Goal: Information Seeking & Learning: Learn about a topic

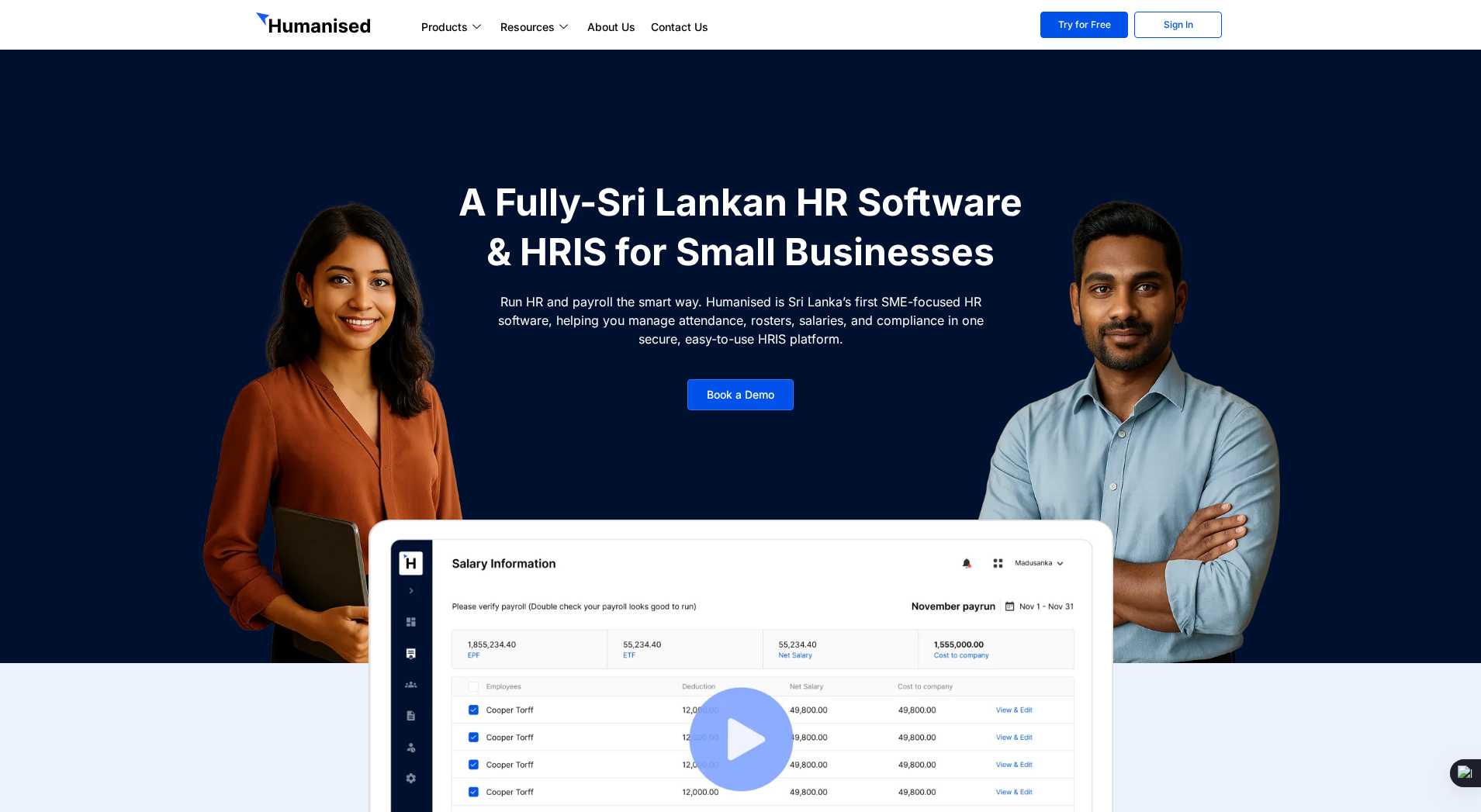
click at [871, 73] on section "A Fully-Sri Lankan HR Software & HRIS for Small Businesses Run HR and payroll t…" at bounding box center [740, 331] width 1481 height 663
click at [231, 96] on section "A Fully-Sri Lankan HR Software & HRIS for Small Businesses Run HR and payroll t…" at bounding box center [740, 331] width 1481 height 663
click at [1090, 230] on img at bounding box center [1128, 430] width 465 height 504
click at [958, 266] on img at bounding box center [1128, 430] width 465 height 504
click at [876, 250] on div at bounding box center [1130, 430] width 582 height 504
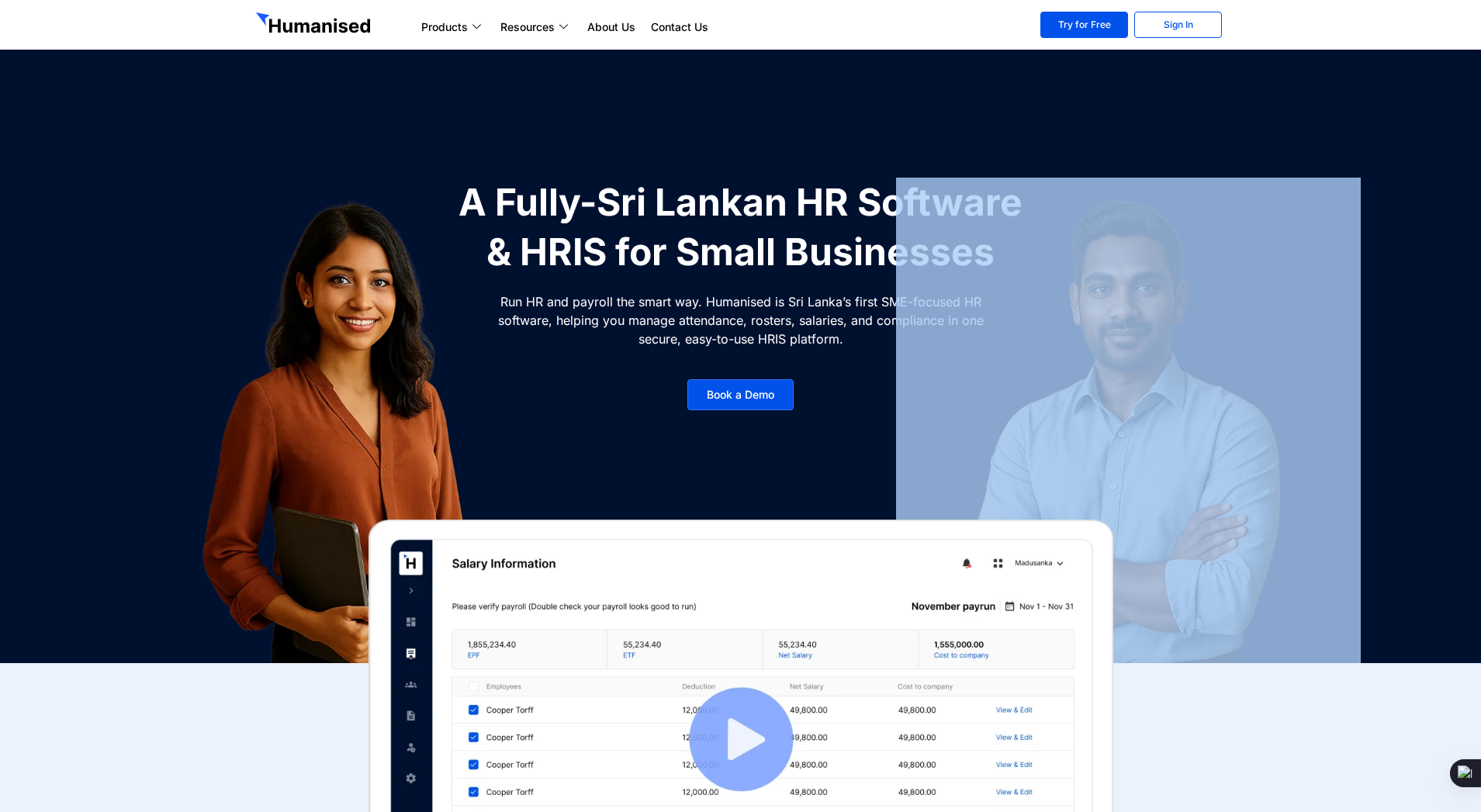
click at [876, 250] on div at bounding box center [1130, 430] width 582 height 504
click at [393, 333] on img at bounding box center [352, 430] width 488 height 504
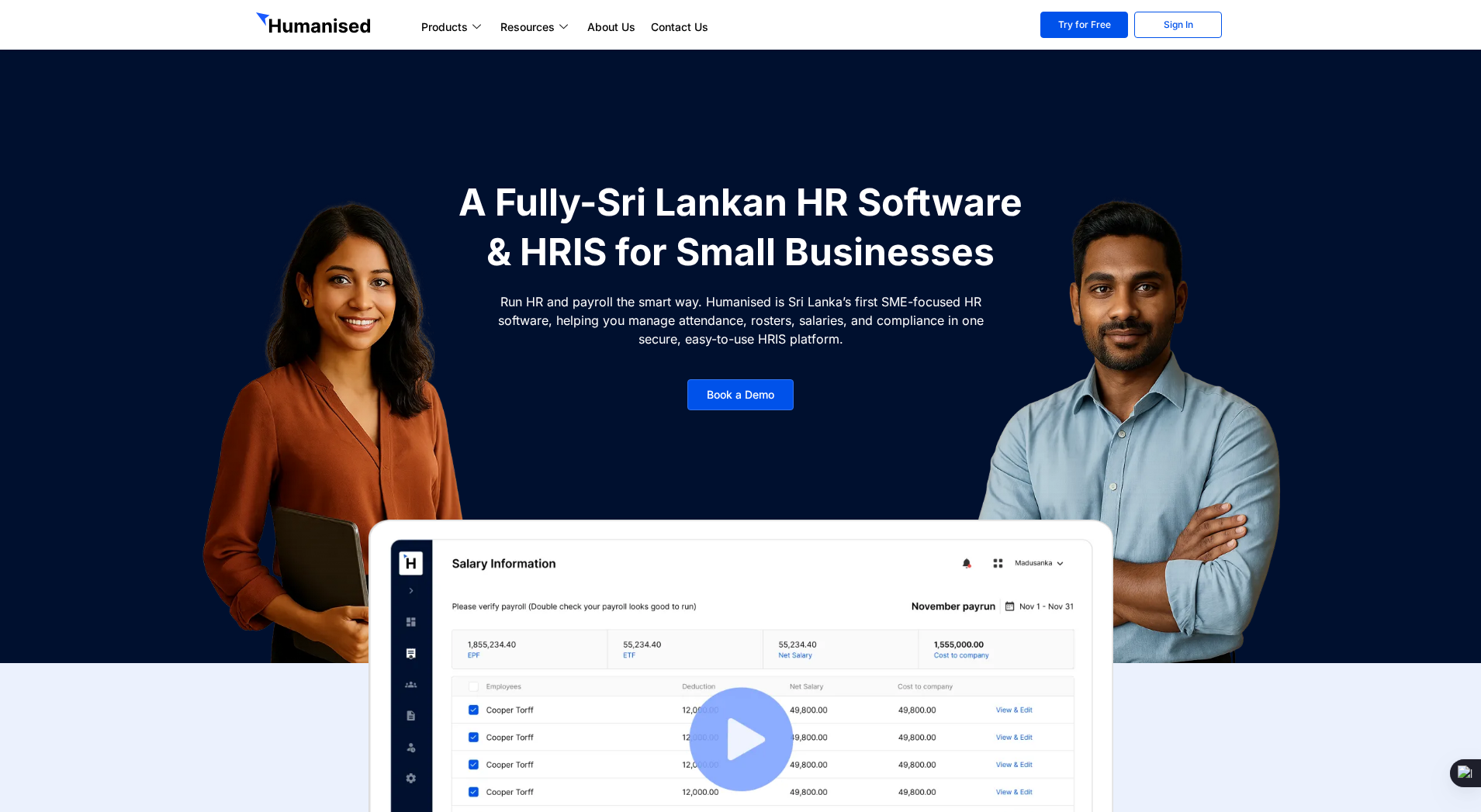
click at [663, 240] on h1 "A Fully-Sri Lankan HR Software & HRIS for Small Businesses" at bounding box center [741, 227] width 582 height 99
click at [550, 249] on img at bounding box center [352, 430] width 488 height 504
click at [634, 184] on div at bounding box center [353, 430] width 582 height 504
click at [789, 1] on section "Products Payroll Process staff payroll on time accurately with Humanised Payrol…" at bounding box center [740, 25] width 1481 height 50
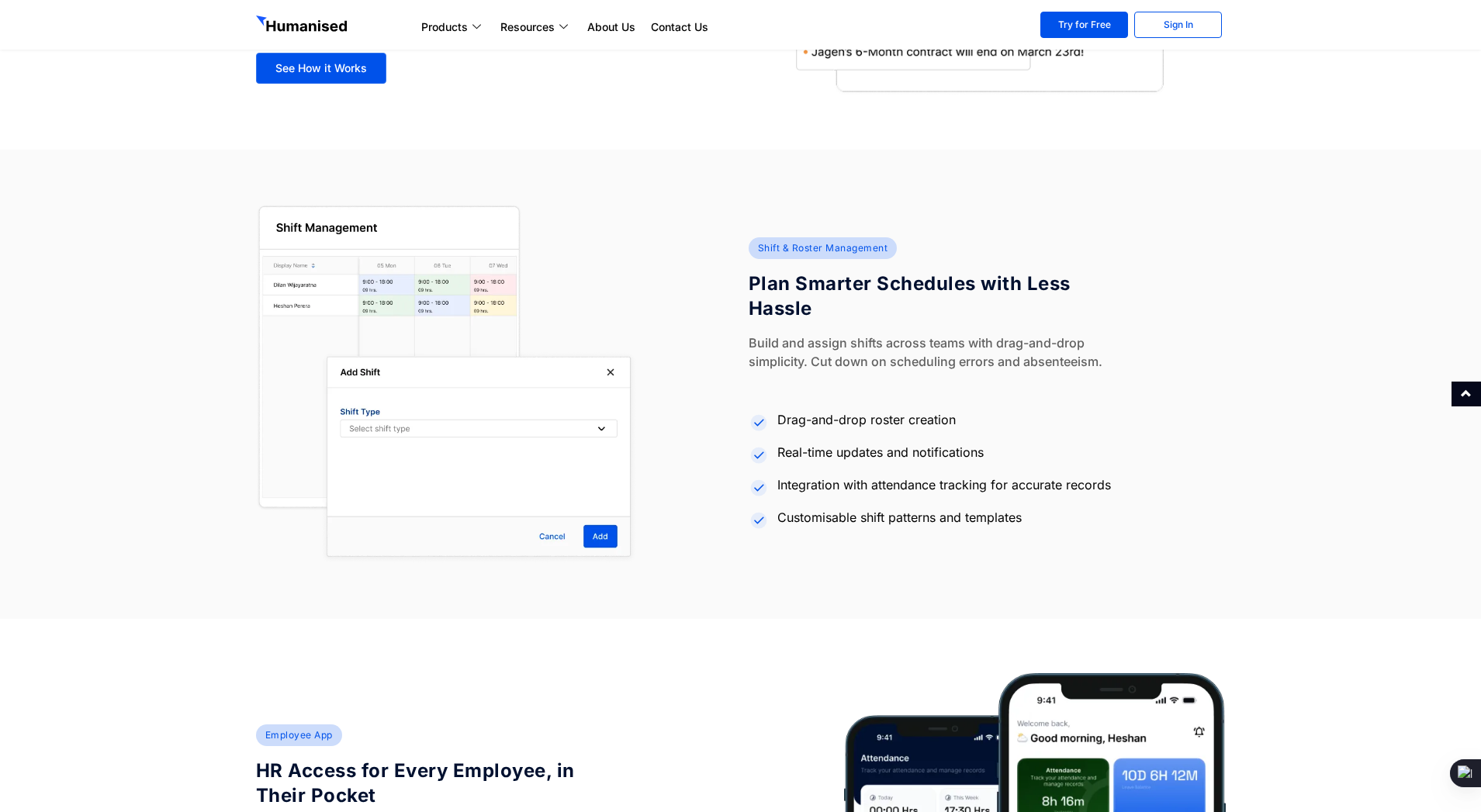
scroll to position [4131, 0]
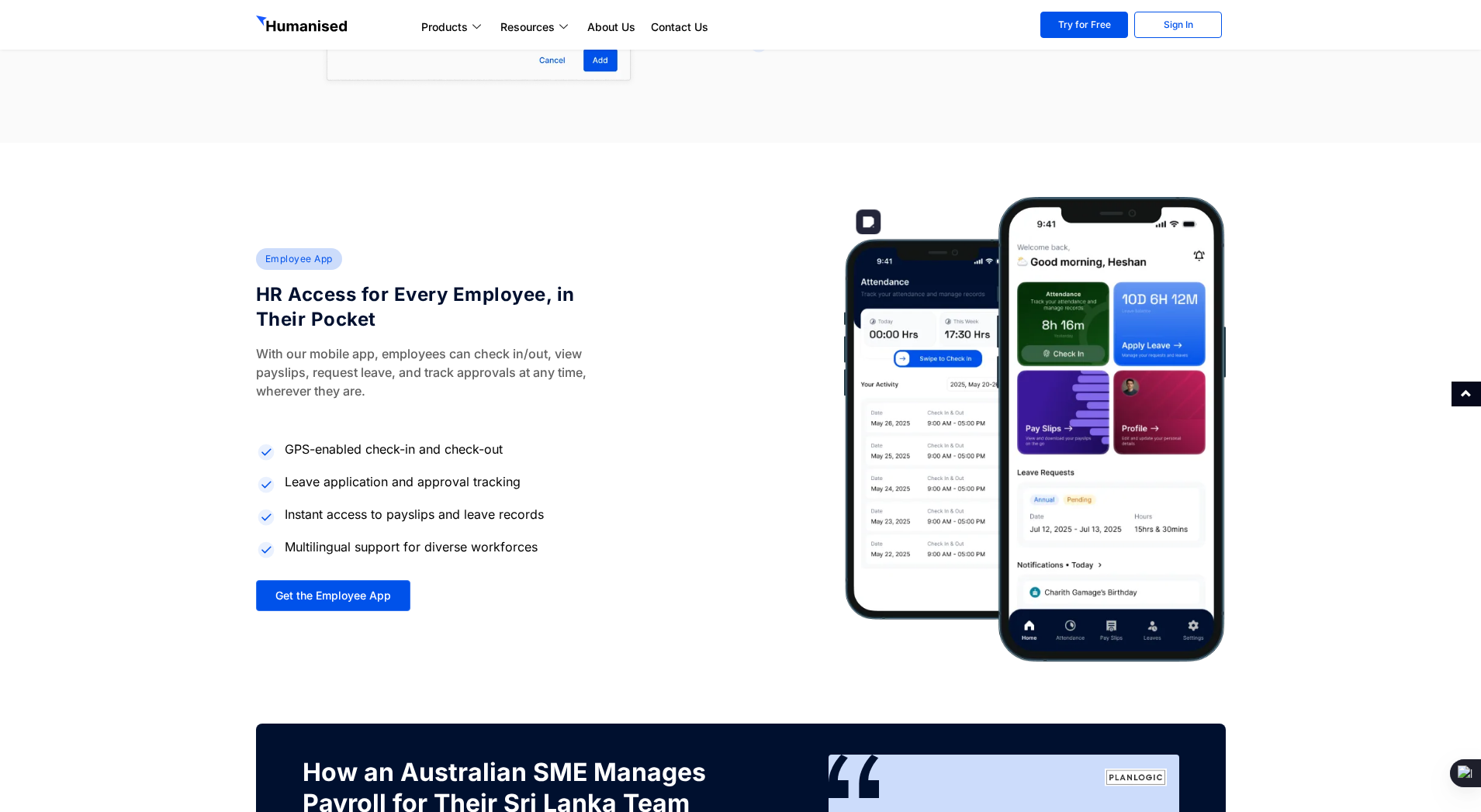
drag, startPoint x: 992, startPoint y: 325, endPoint x: 983, endPoint y: 327, distance: 9.2
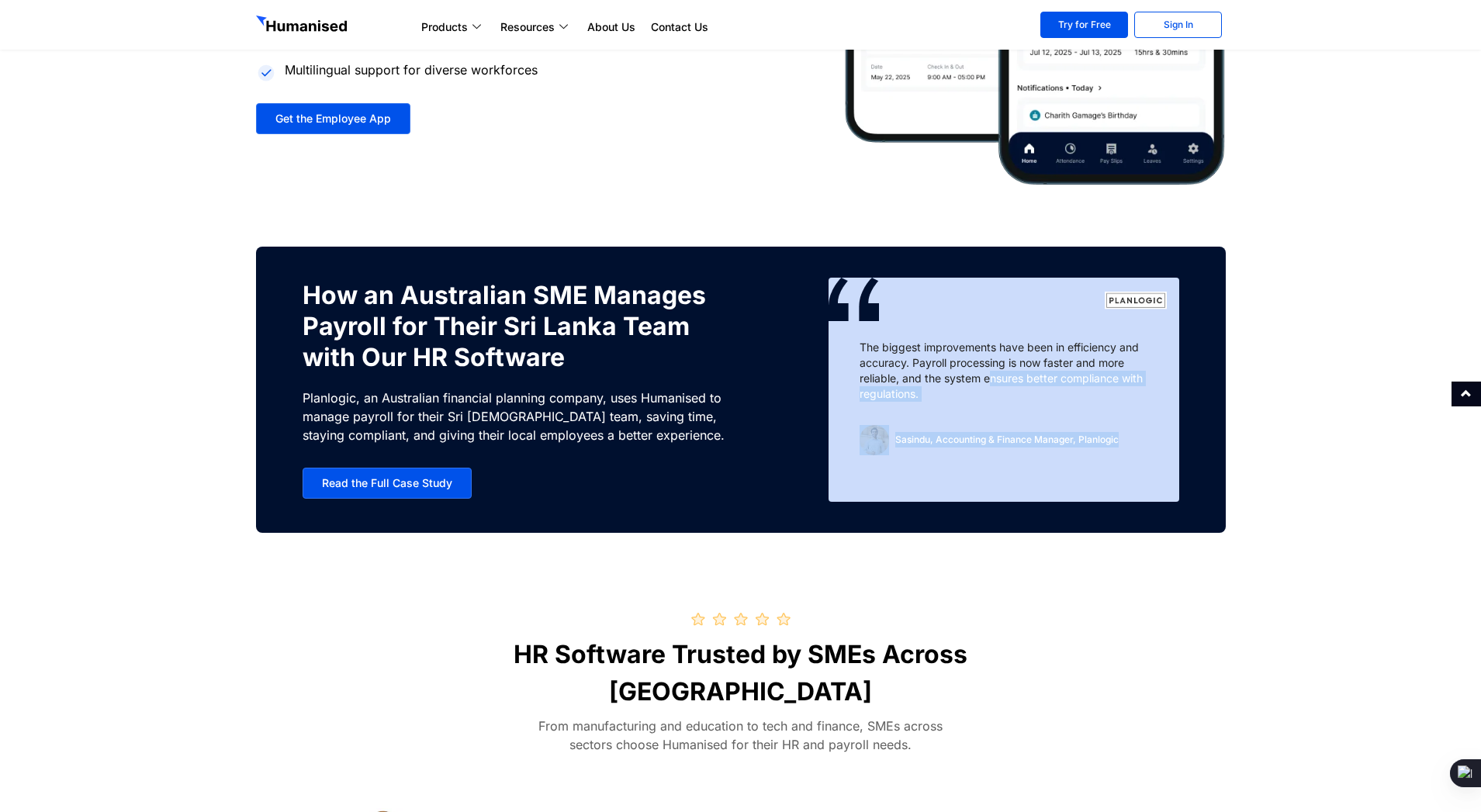
drag, startPoint x: 991, startPoint y: 372, endPoint x: 956, endPoint y: 476, distance: 109.7
click at [956, 476] on div "The biggest improvements have been in efficiency and accuracy. Payroll processi…" at bounding box center [1004, 390] width 351 height 224
click at [936, 452] on div "Sasindu, Accounting & Finance Manager, Planlogic" at bounding box center [1003, 440] width 288 height 31
drag, startPoint x: 1052, startPoint y: 435, endPoint x: 899, endPoint y: 435, distance: 153.0
click at [899, 435] on div "The biggest improvements have been in efficiency and accuracy. Payroll processi…" at bounding box center [1004, 390] width 351 height 224
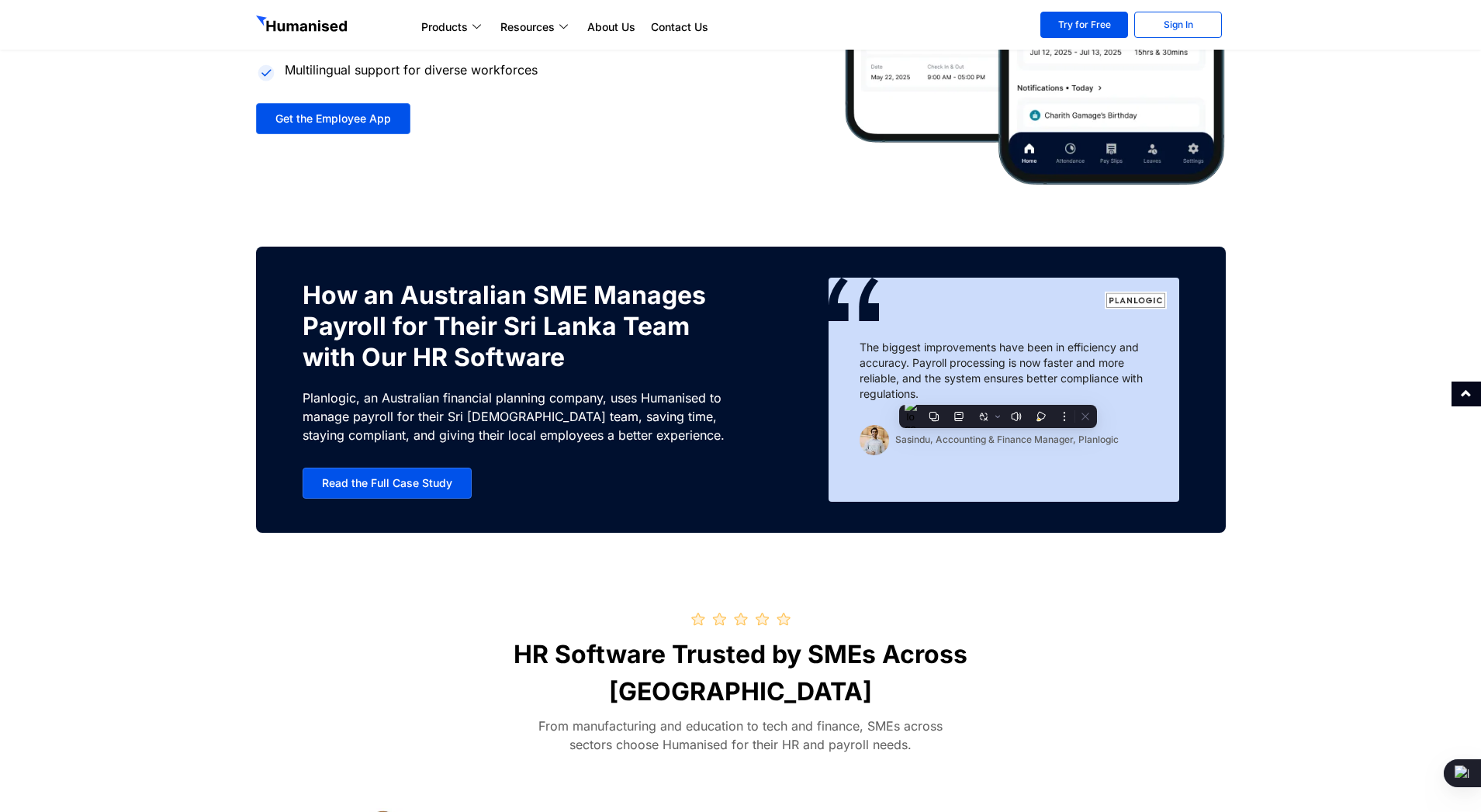
click at [920, 390] on p "The biggest improvements have been in efficiency and accuracy. Payroll processi…" at bounding box center [1003, 371] width 288 height 62
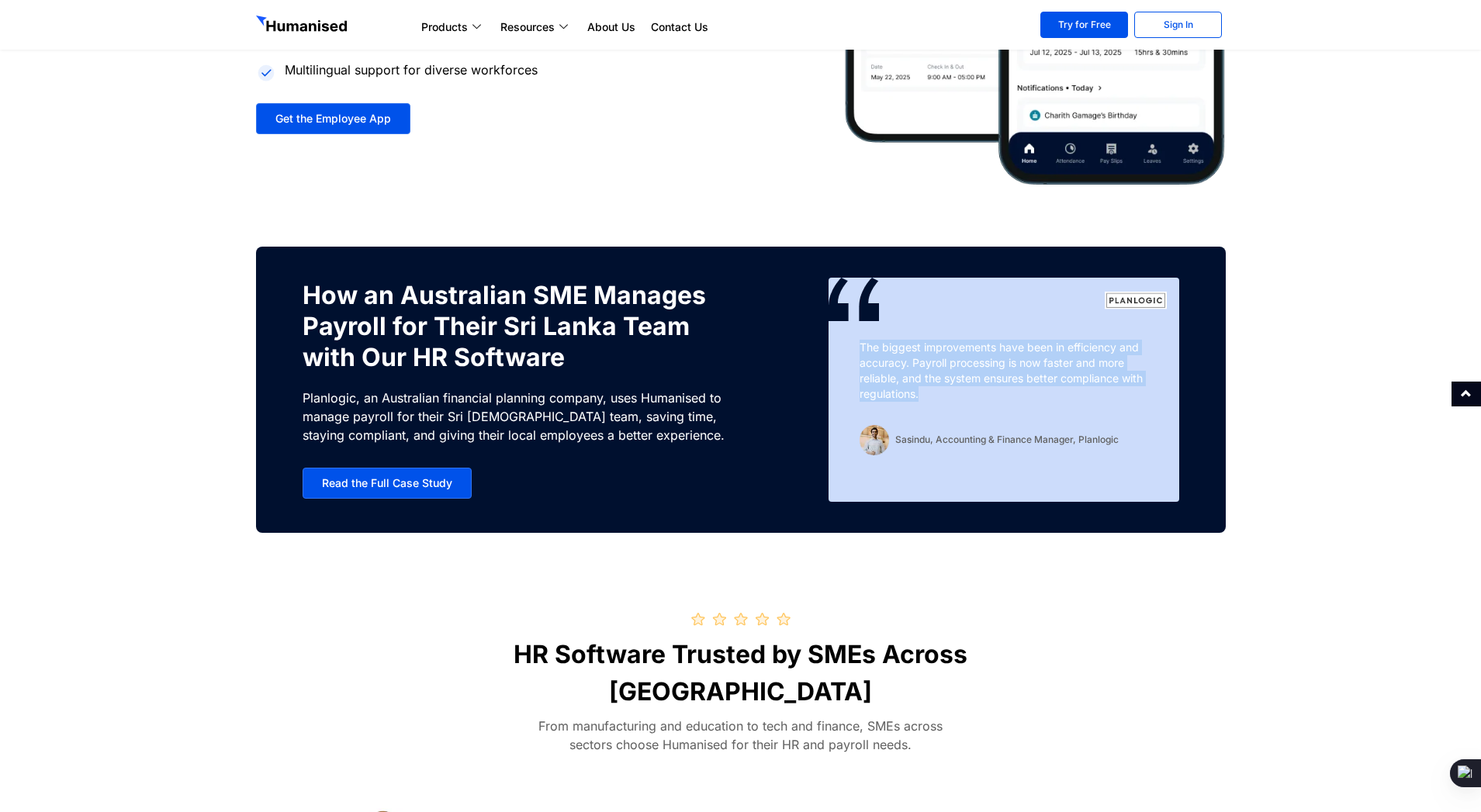
drag, startPoint x: 920, startPoint y: 390, endPoint x: 853, endPoint y: 346, distance: 80.2
click at [853, 346] on div "The biggest improvements have been in efficiency and accuracy. Payroll processi…" at bounding box center [1004, 390] width 351 height 224
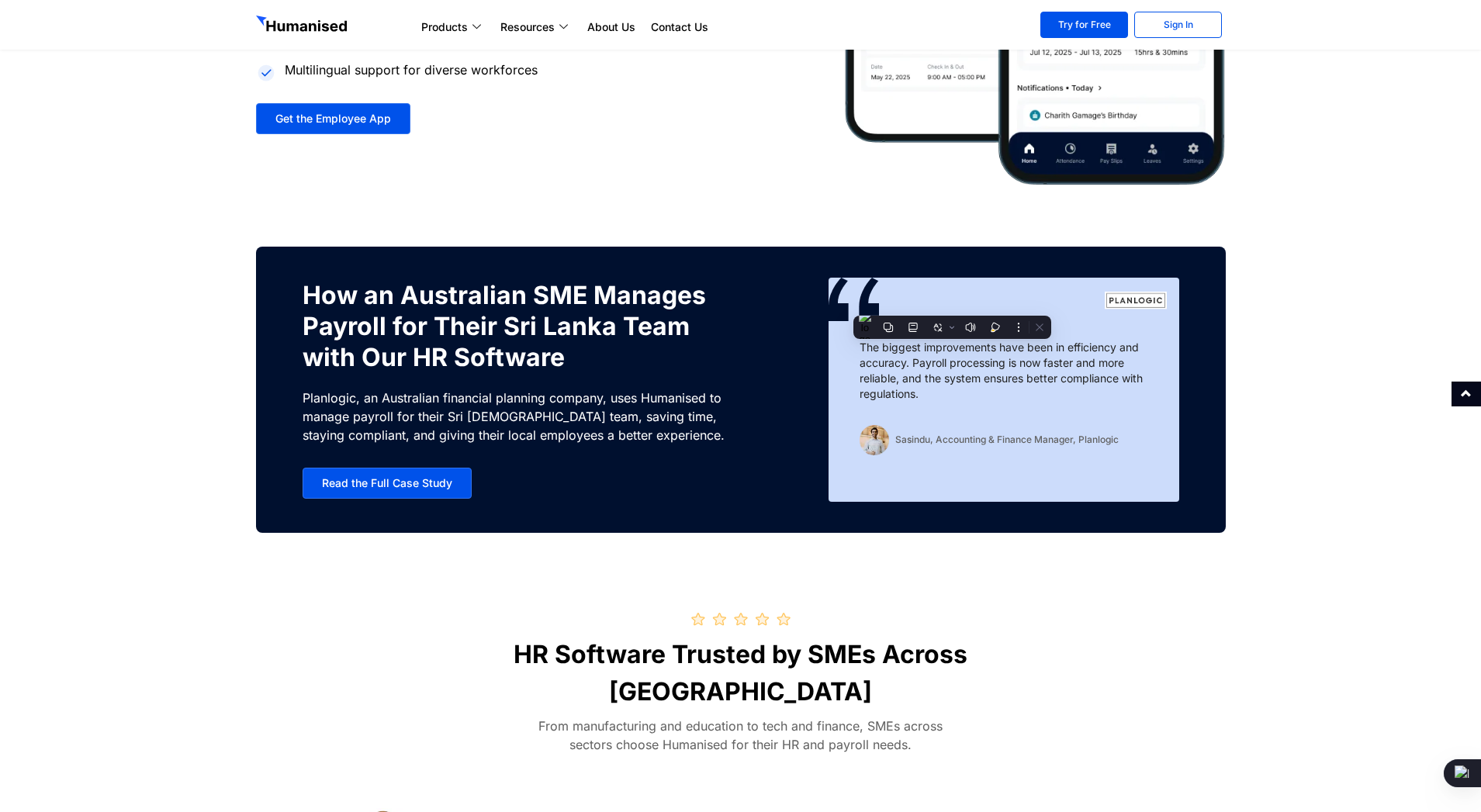
click at [744, 449] on div "How an Australian SME Manages Payroll for Their Sri Lanka Team with Our HR Soft…" at bounding box center [565, 390] width 526 height 224
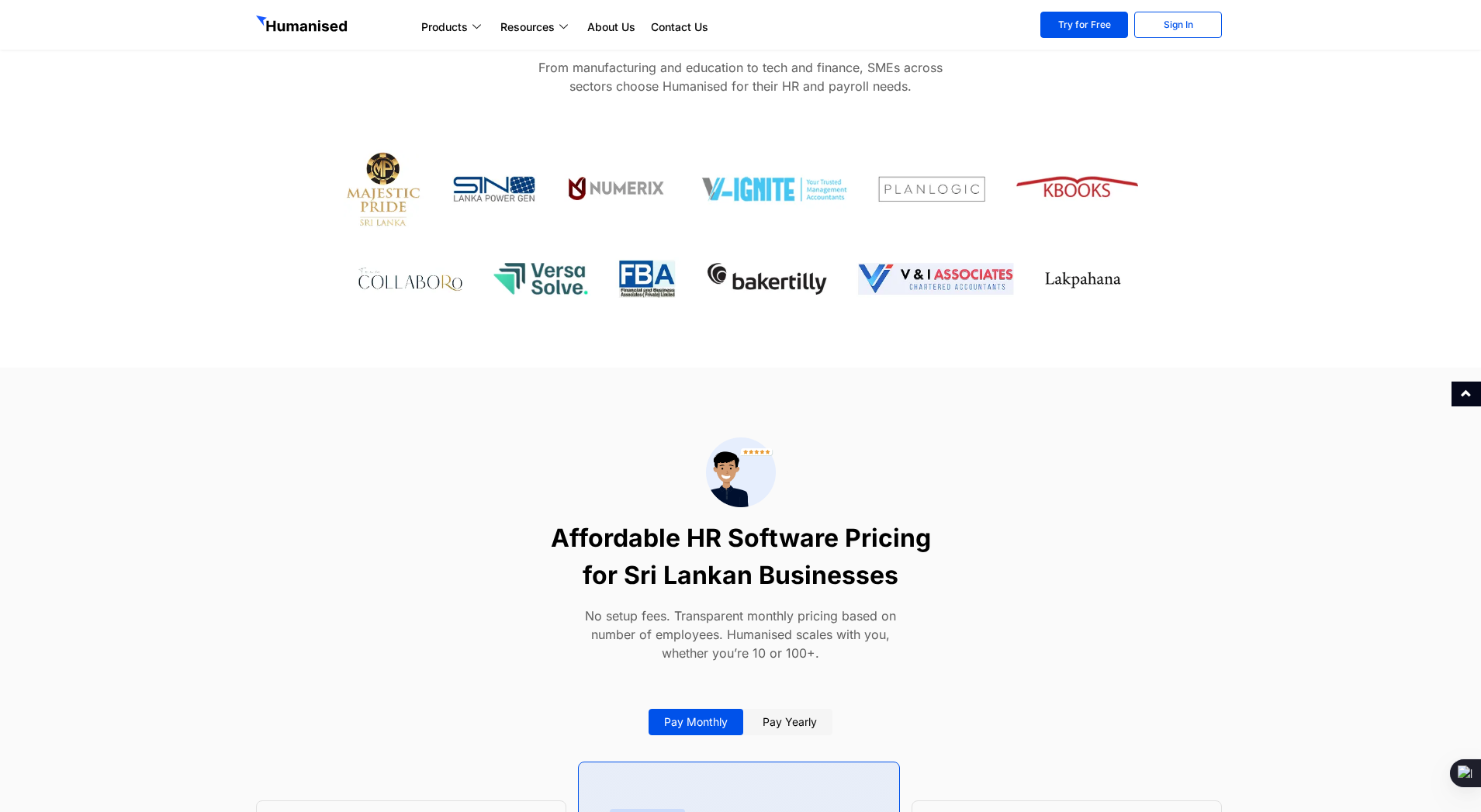
scroll to position [5268, 0]
click at [1364, 233] on section at bounding box center [740, 238] width 1481 height 256
click at [1290, 187] on section at bounding box center [740, 238] width 1481 height 256
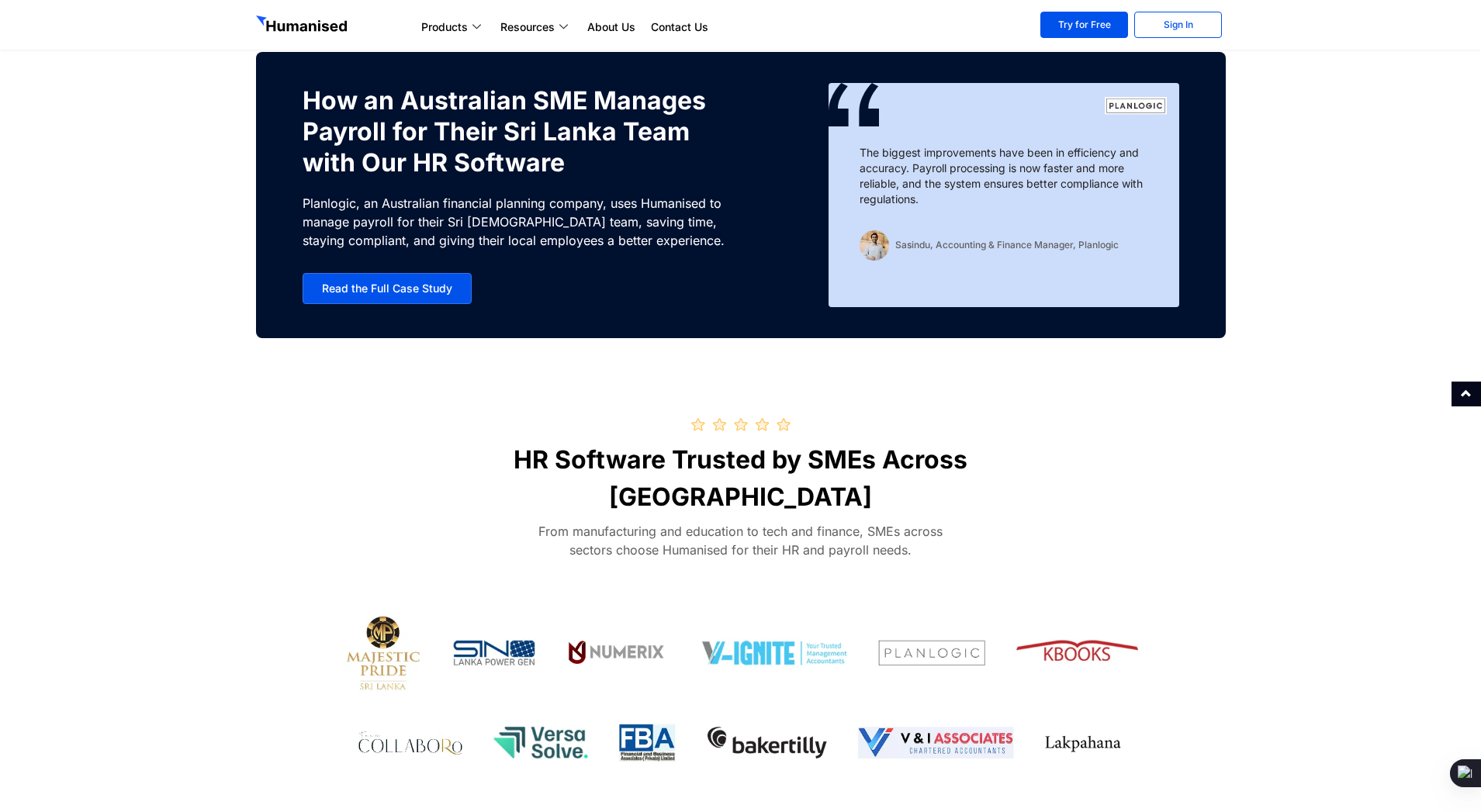
scroll to position [4789, 0]
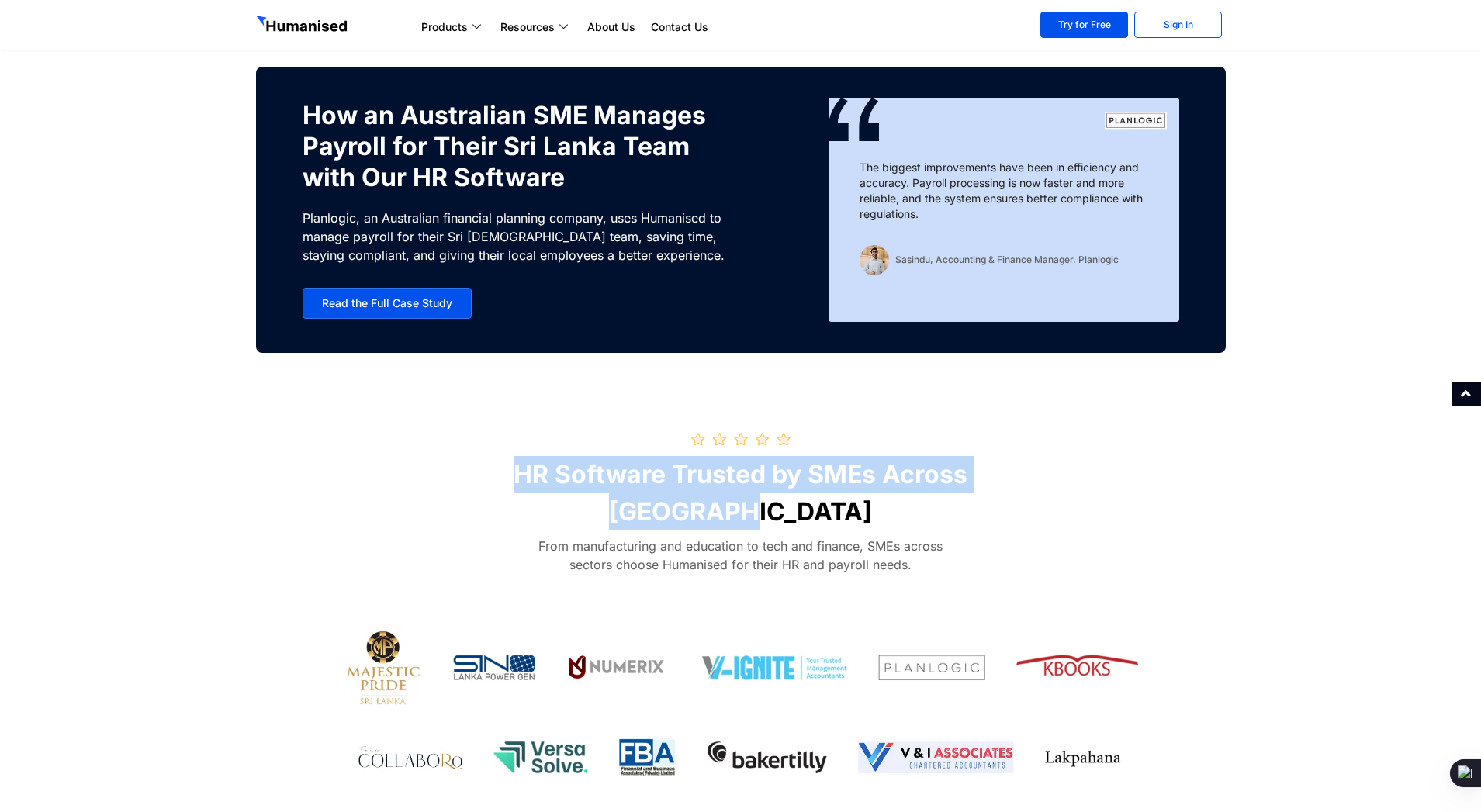
drag, startPoint x: 494, startPoint y: 476, endPoint x: 780, endPoint y: 517, distance: 288.9
click at [780, 517] on h2 "HR Software Trusted by SMEs Across [GEOGRAPHIC_DATA]" at bounding box center [741, 493] width 528 height 74
click at [803, 510] on h2 "HR Software Trusted by SMEs Across [GEOGRAPHIC_DATA]" at bounding box center [741, 493] width 528 height 74
drag, startPoint x: 801, startPoint y: 516, endPoint x: 452, endPoint y: 468, distance: 352.3
click at [452, 468] on section "HR Software Trusted by SMEs Across [GEOGRAPHIC_DATA] From manufacturing and edu…" at bounding box center [740, 475] width 1481 height 229
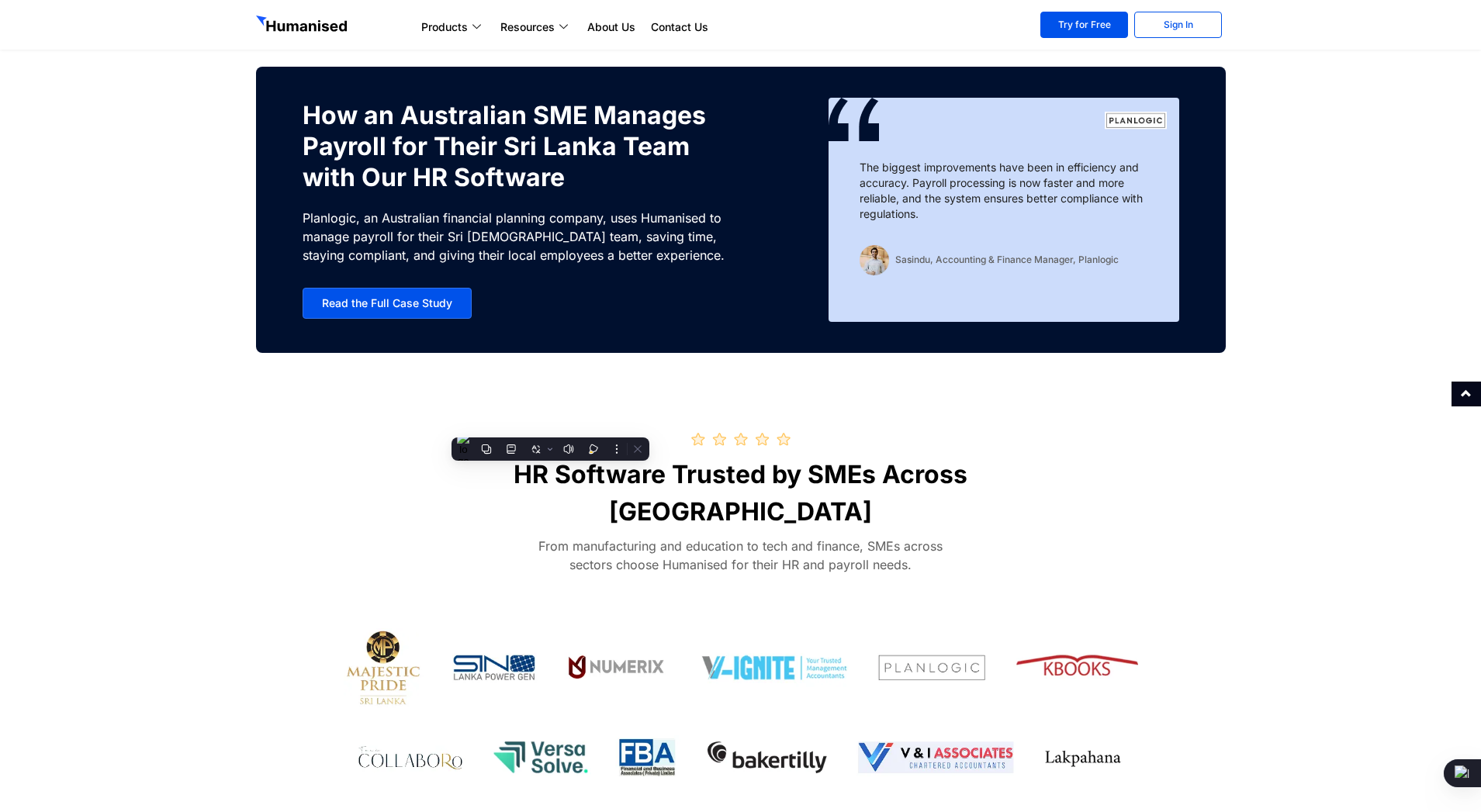
click at [536, 359] on div "How an Australian SME Manages Payroll for Their Sri Lanka Team with Our HR Soft…" at bounding box center [741, 210] width 986 height 302
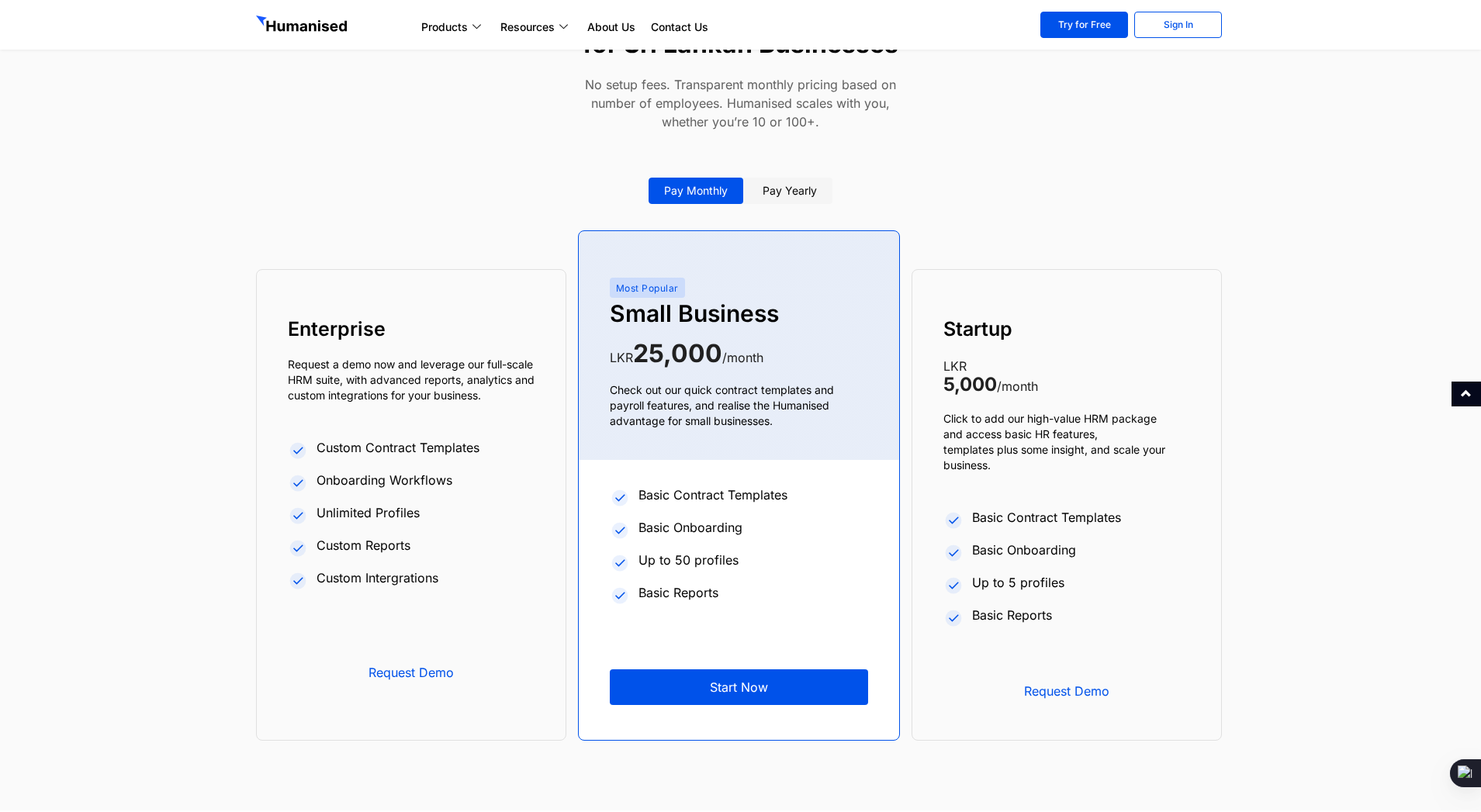
scroll to position [6145, 0]
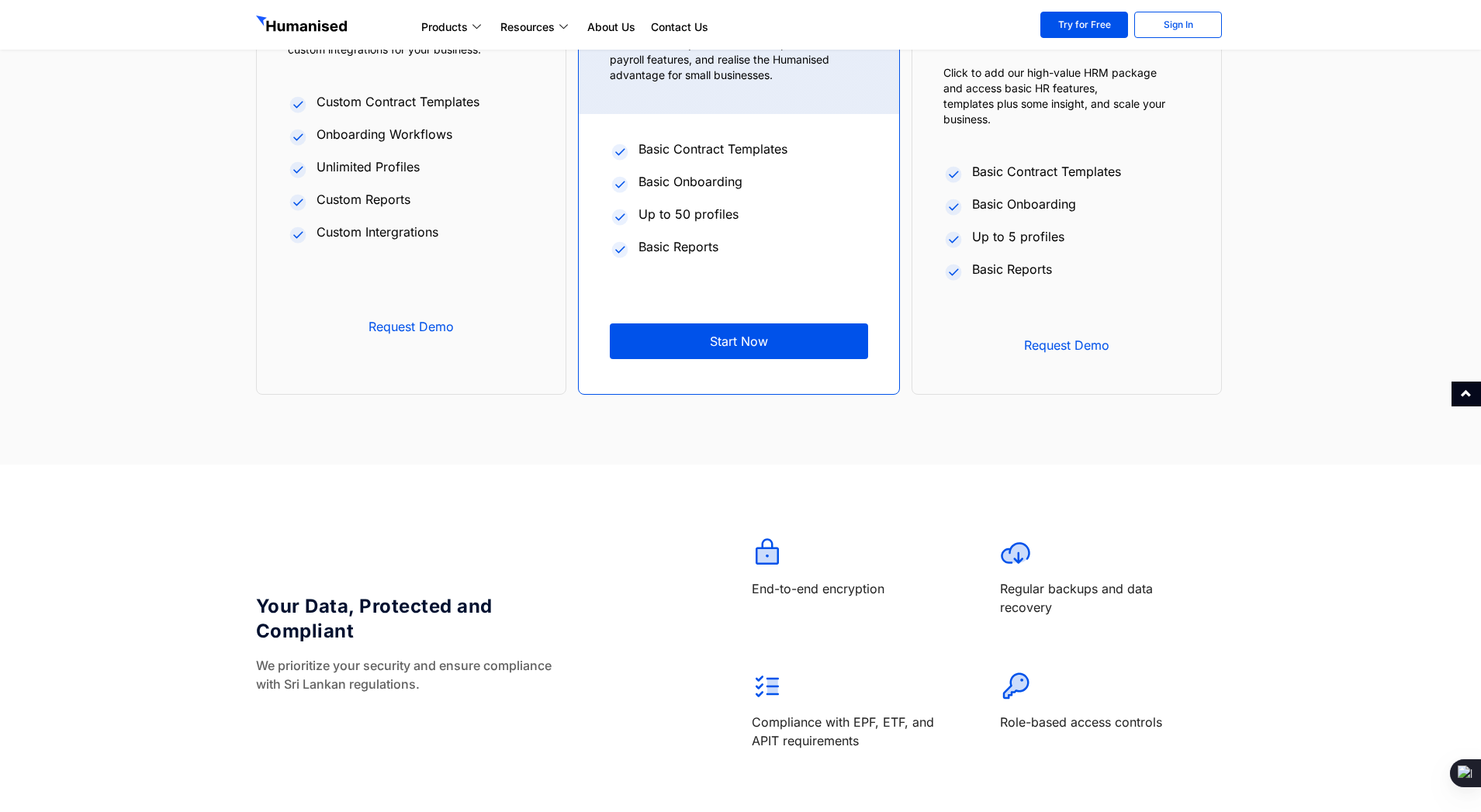
click at [1325, 138] on section "Pay monthly Pay yearly Enterprise Request a demo now and leverage our full-scal…" at bounding box center [740, 133] width 1481 height 664
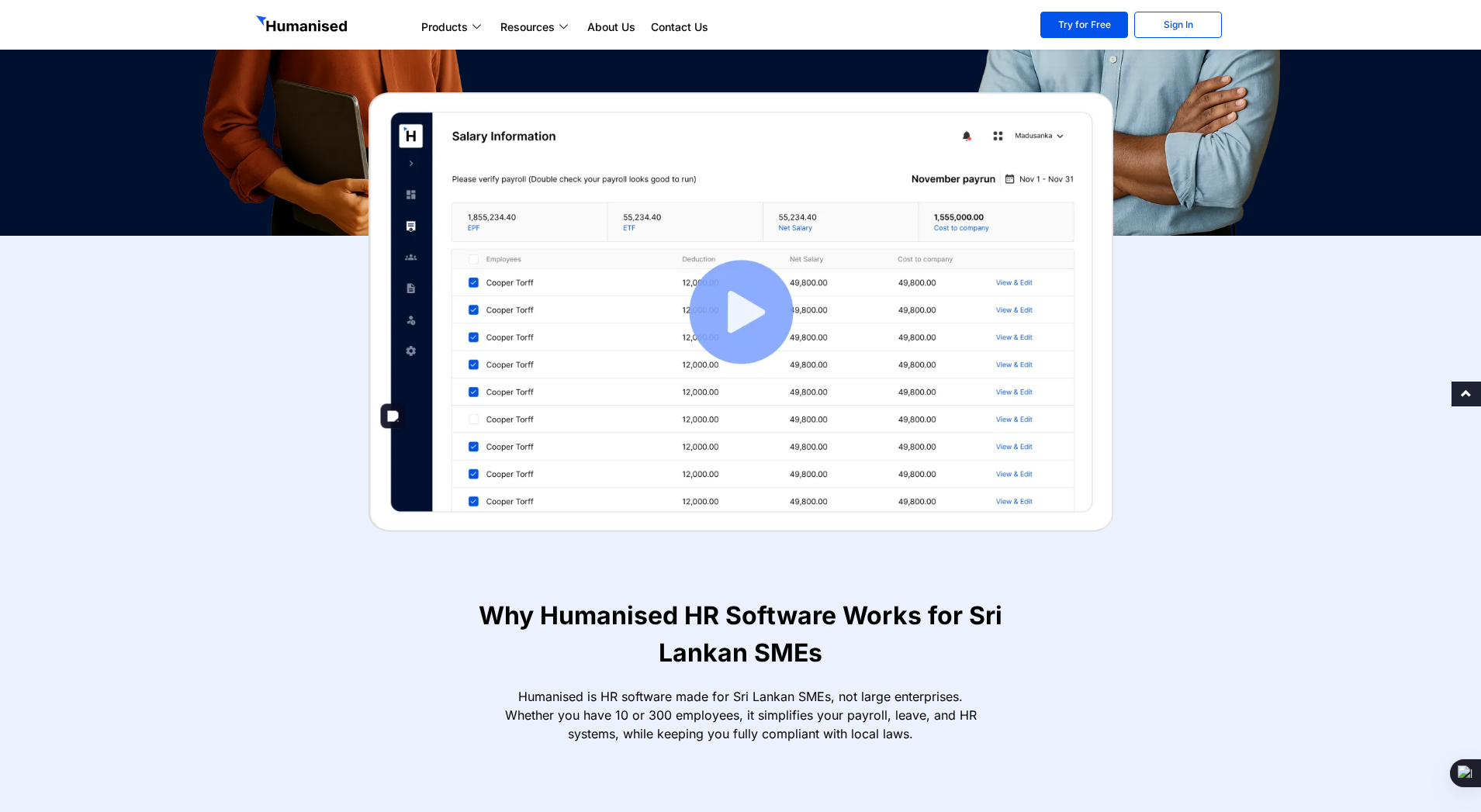
scroll to position [880, 0]
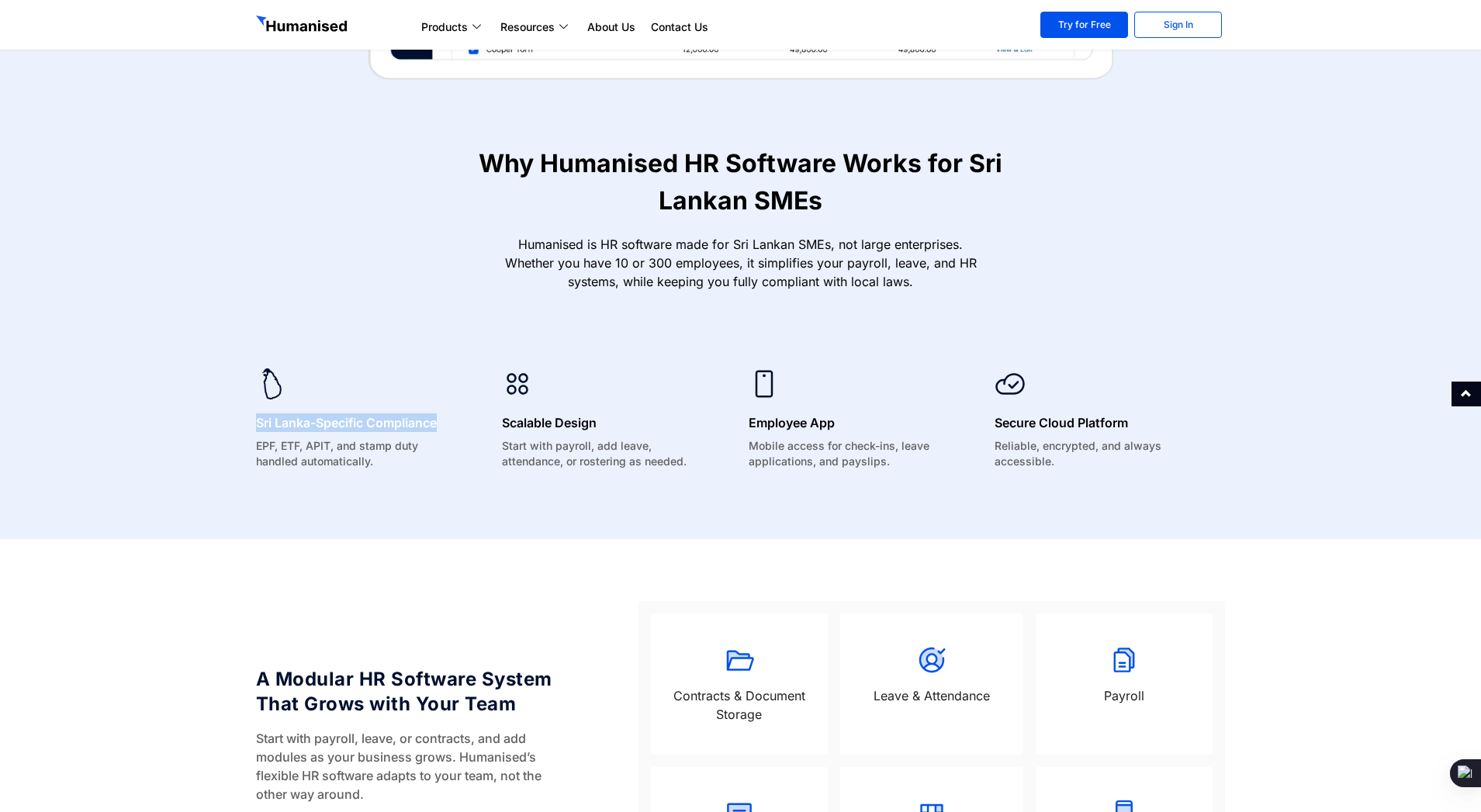
drag, startPoint x: 258, startPoint y: 423, endPoint x: 450, endPoint y: 425, distance: 192.0
click at [450, 425] on h6 "Sri Lanka-Specific Compliance" at bounding box center [356, 423] width 200 height 19
click at [388, 468] on p "EPF, ETF, APIT, and stamp duty handled automatically." at bounding box center [356, 453] width 200 height 31
drag, startPoint x: 392, startPoint y: 464, endPoint x: 241, endPoint y: 439, distance: 153.1
click at [241, 439] on section "Sri Lanka-Specific Compliance EPF, ETF, APIT, and stamp duty handled automatica…" at bounding box center [740, 423] width 1481 height 233
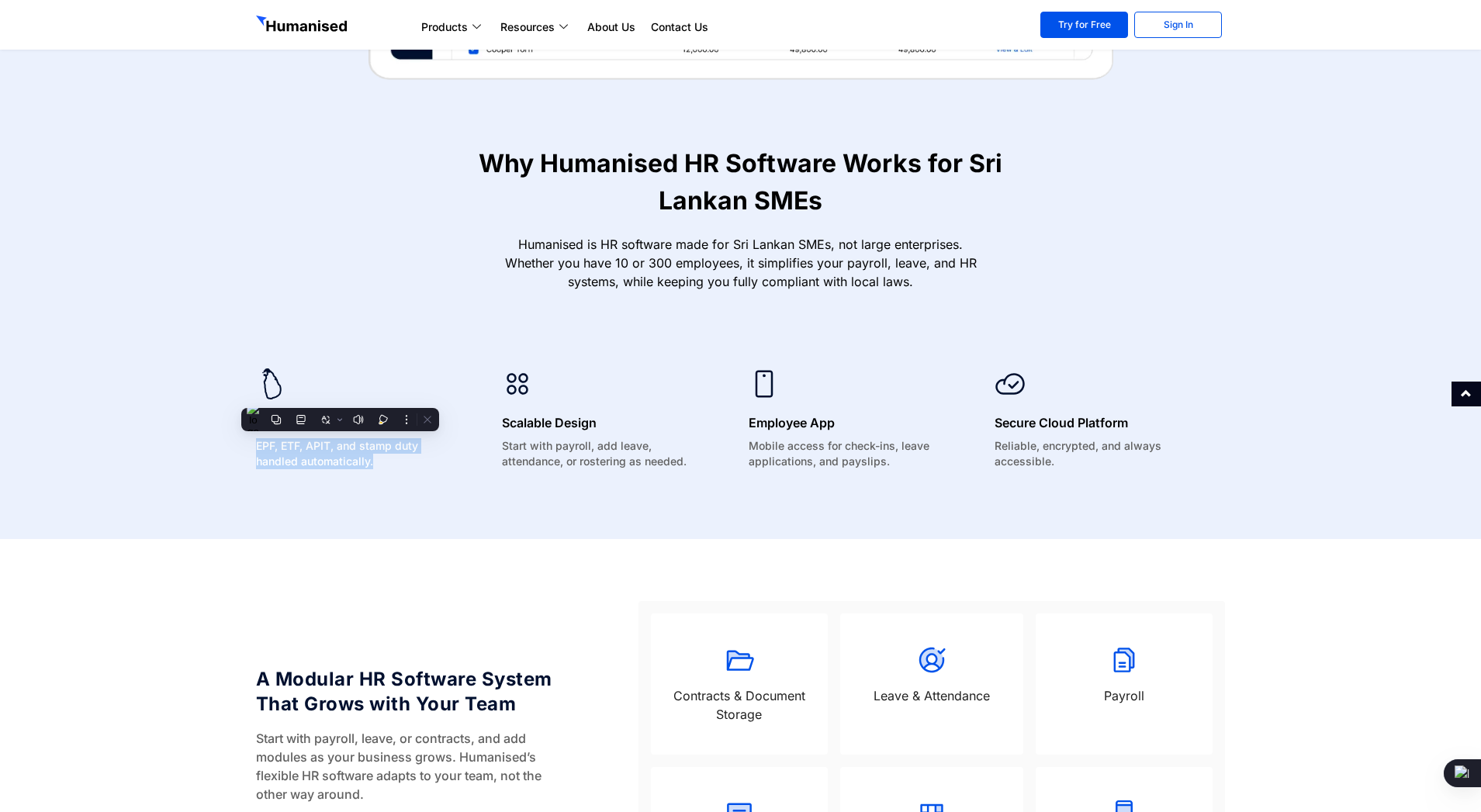
click at [224, 503] on section "Sri Lanka-Specific Compliance EPF, ETF, APIT, and stamp duty handled automatica…" at bounding box center [740, 423] width 1481 height 233
drag, startPoint x: 249, startPoint y: 425, endPoint x: 444, endPoint y: 421, distance: 195.0
click at [444, 421] on div "Sri Lanka-Specific Compliance EPF, ETF, APIT, and stamp duty handled automatica…" at bounding box center [372, 422] width 247 height 108
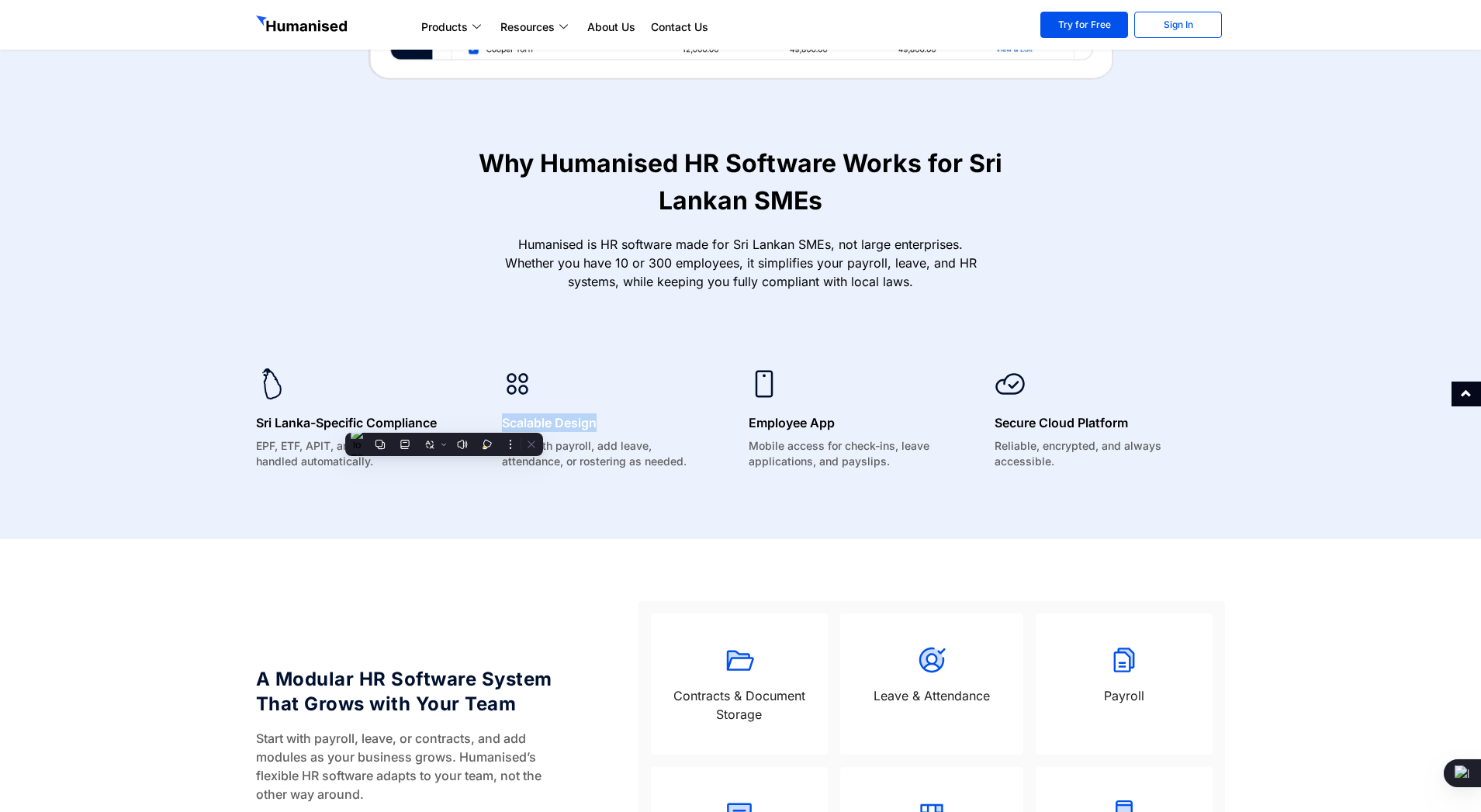
drag, startPoint x: 497, startPoint y: 424, endPoint x: 608, endPoint y: 422, distance: 111.0
click at [608, 422] on div "Scalable Design Start with payroll, add leave, attendance, or rostering as need…" at bounding box center [618, 422] width 247 height 108
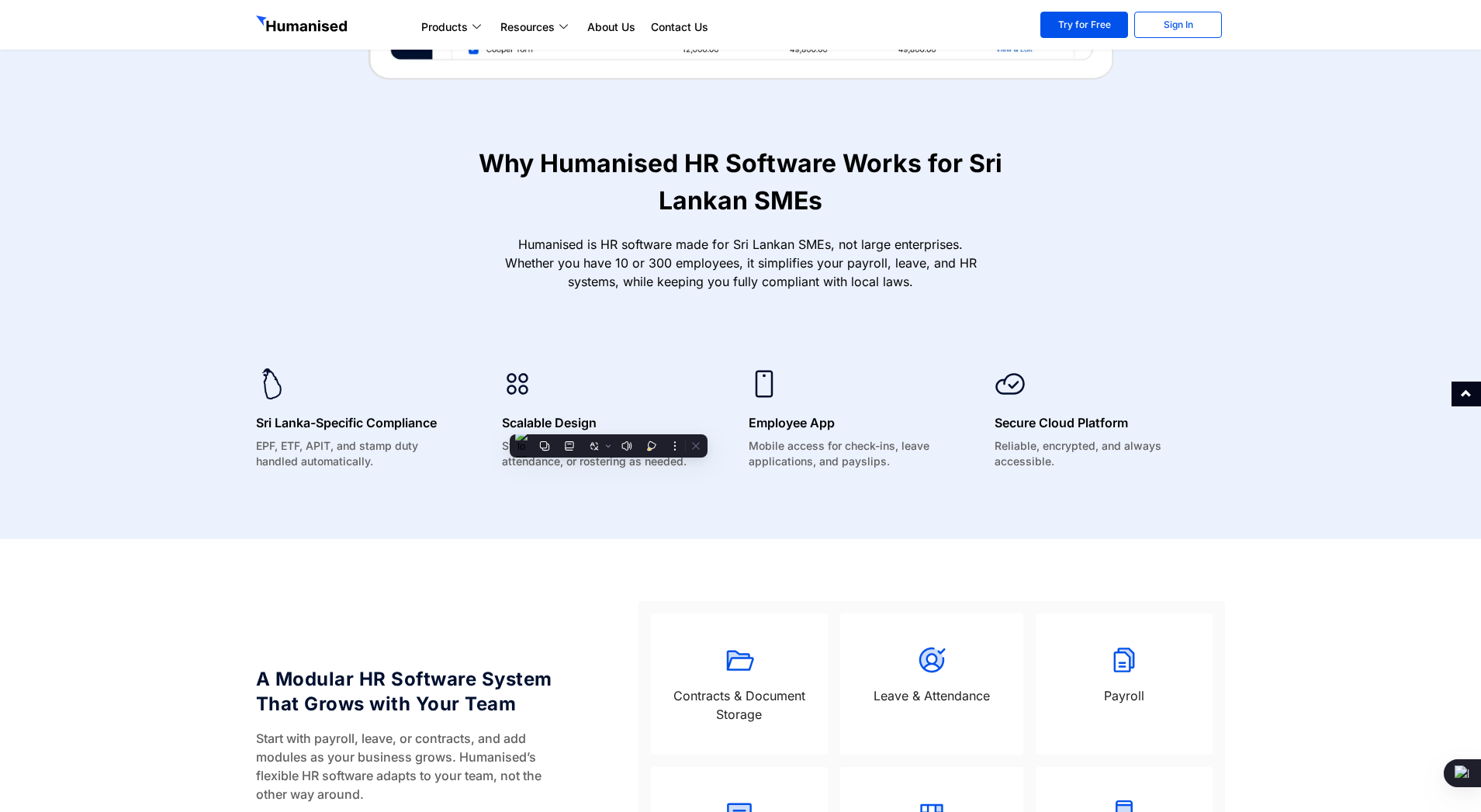
click at [692, 392] on div at bounding box center [602, 386] width 200 height 35
drag, startPoint x: 768, startPoint y: 420, endPoint x: 920, endPoint y: 425, distance: 152.1
click at [920, 425] on h6 "Employee App" at bounding box center [849, 423] width 200 height 19
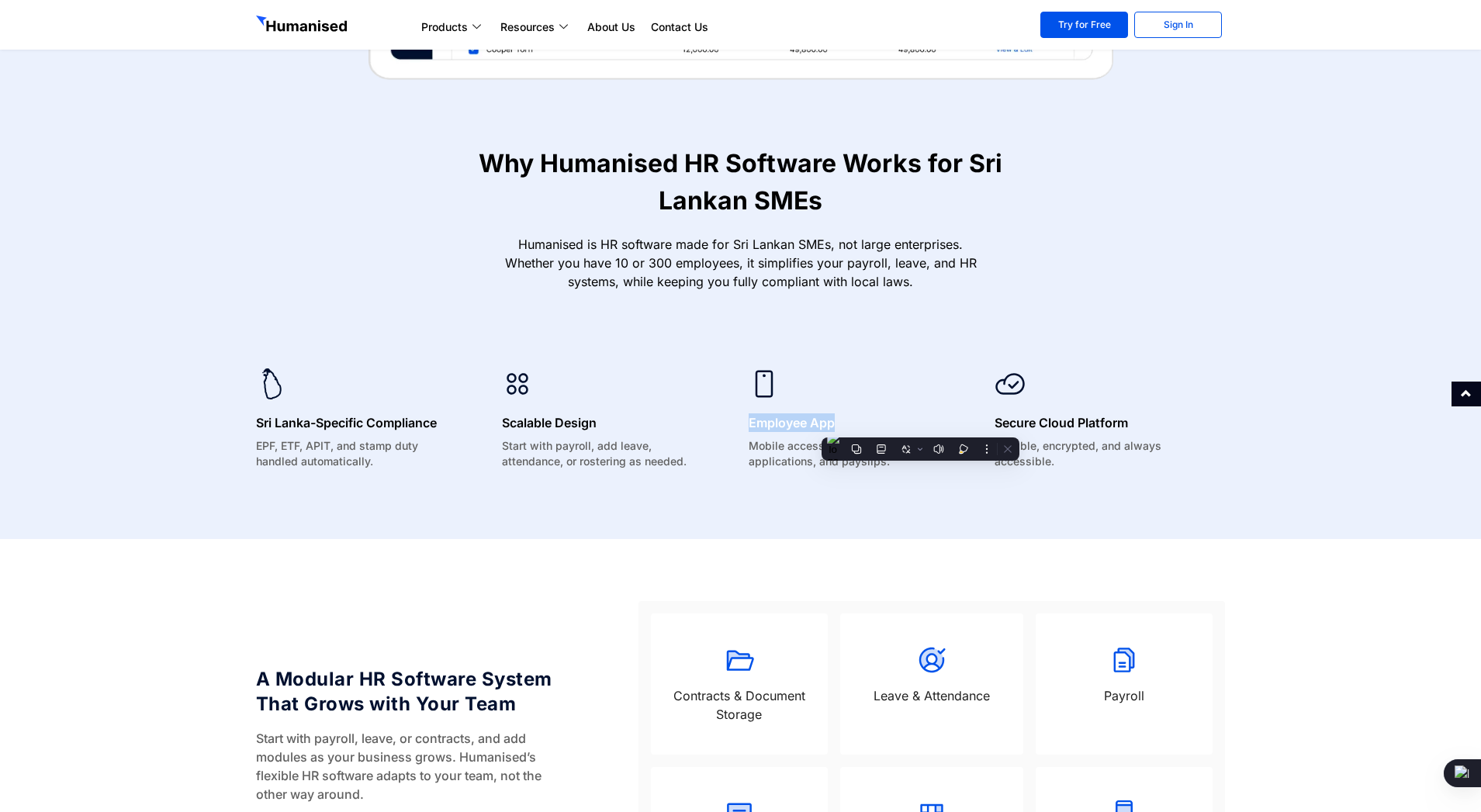
click at [977, 417] on div "Employee App Mobile access for check-ins, leave applications, and payslips." at bounding box center [864, 422] width 247 height 108
drag, startPoint x: 983, startPoint y: 423, endPoint x: 1136, endPoint y: 435, distance: 153.5
click at [1136, 435] on div "Sri Lanka-Specific Compliance EPF, ETF, APIT, and stamp duty handled automatica…" at bounding box center [741, 422] width 986 height 108
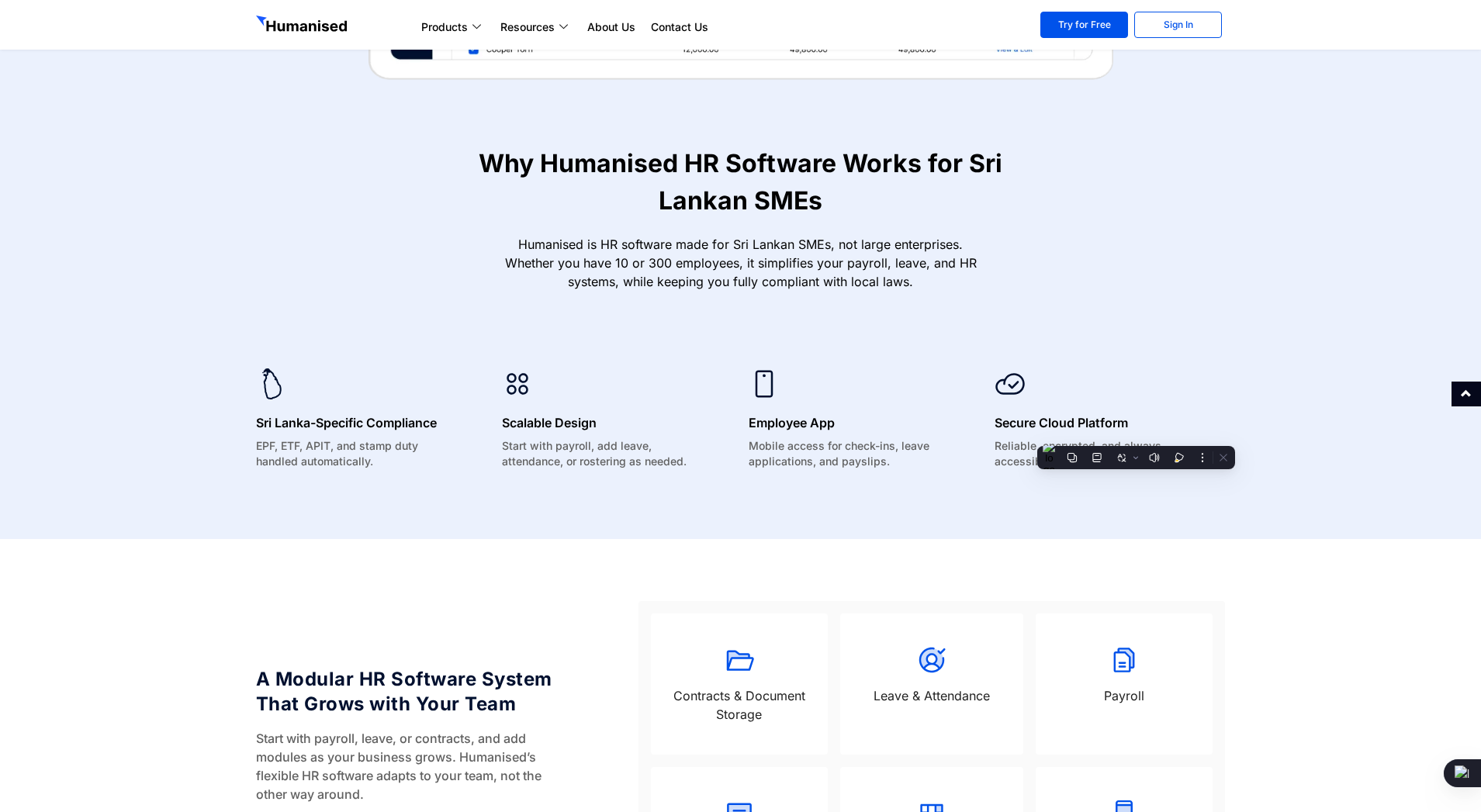
click at [734, 521] on section "Sri Lanka-Specific Compliance EPF, ETF, APIT, and stamp duty handled automatica…" at bounding box center [740, 423] width 1481 height 233
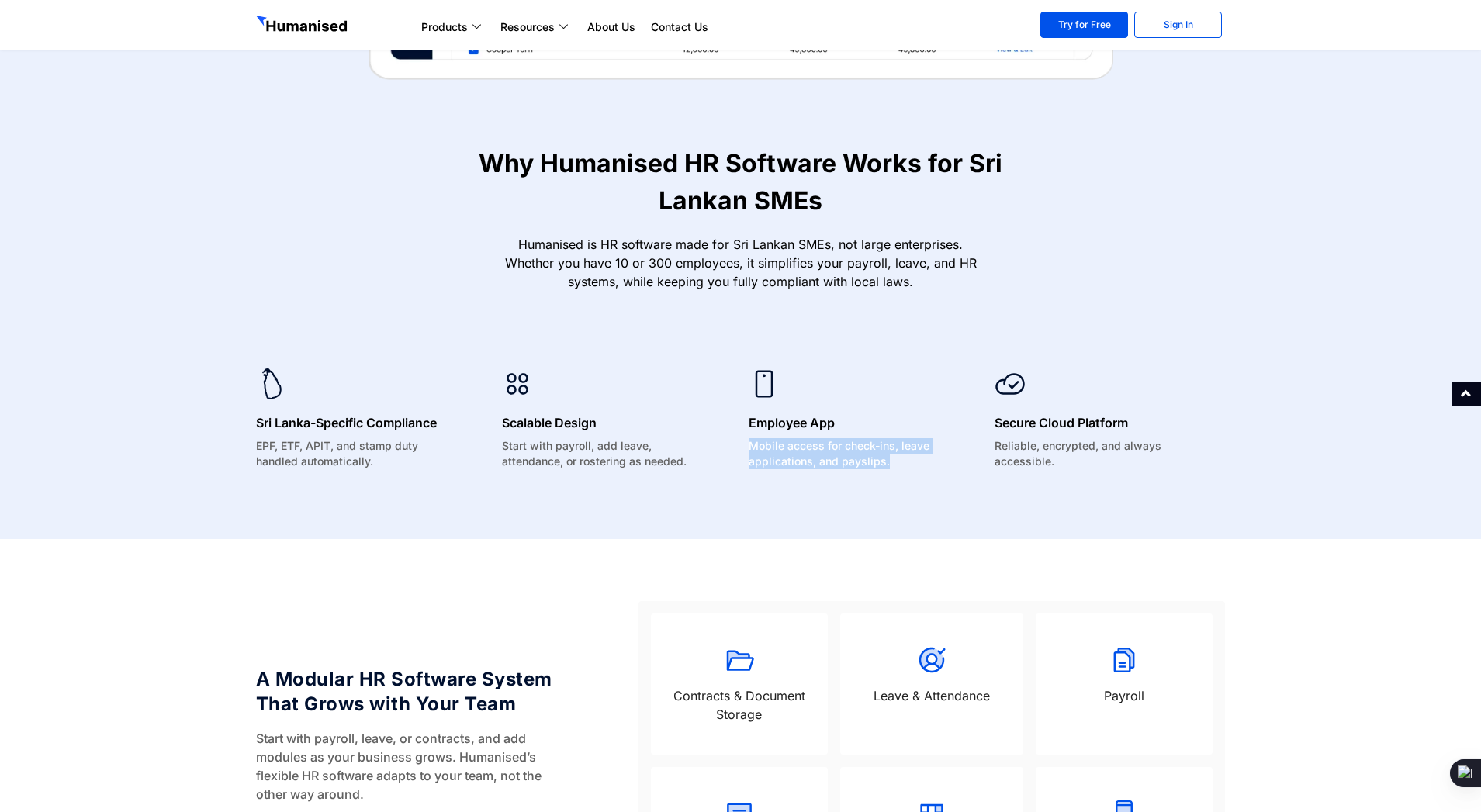
drag, startPoint x: 748, startPoint y: 446, endPoint x: 967, endPoint y: 486, distance: 222.6
click at [967, 486] on section "Sri Lanka-Specific Compliance EPF, ETF, APIT, and stamp duty handled automatica…" at bounding box center [740, 423] width 1481 height 233
click at [975, 463] on div "Employee App Mobile access for check-ins, leave applications, and payslips." at bounding box center [864, 422] width 247 height 108
drag, startPoint x: 990, startPoint y: 445, endPoint x: 1077, endPoint y: 476, distance: 92.4
click at [1084, 467] on div "Secure Cloud Platform Reliable, encrypted, and always accessible." at bounding box center [1110, 422] width 247 height 108
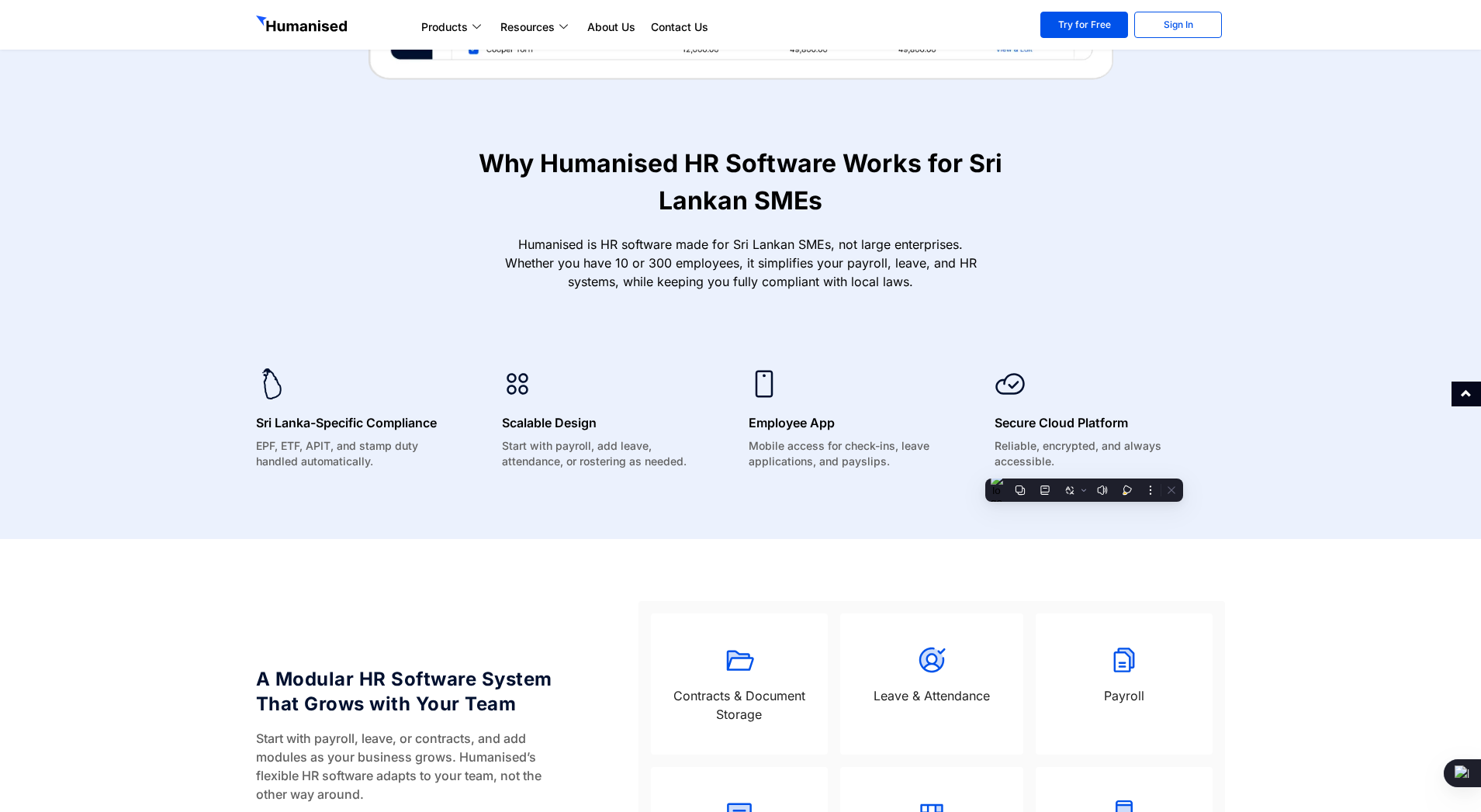
click at [650, 510] on section "Sri Lanka-Specific Compliance EPF, ETF, APIT, and stamp duty handled automatica…" at bounding box center [740, 423] width 1481 height 233
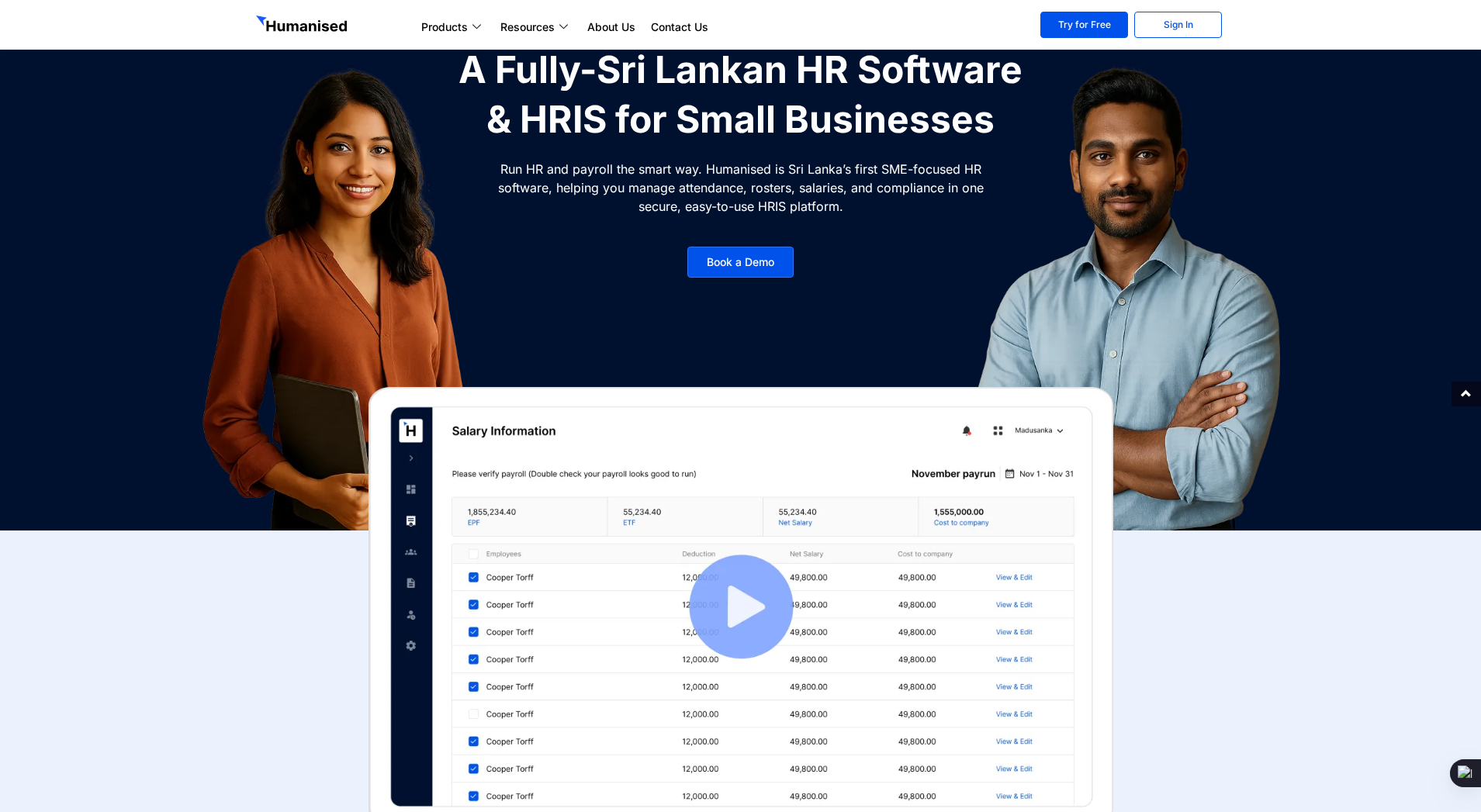
scroll to position [0, 0]
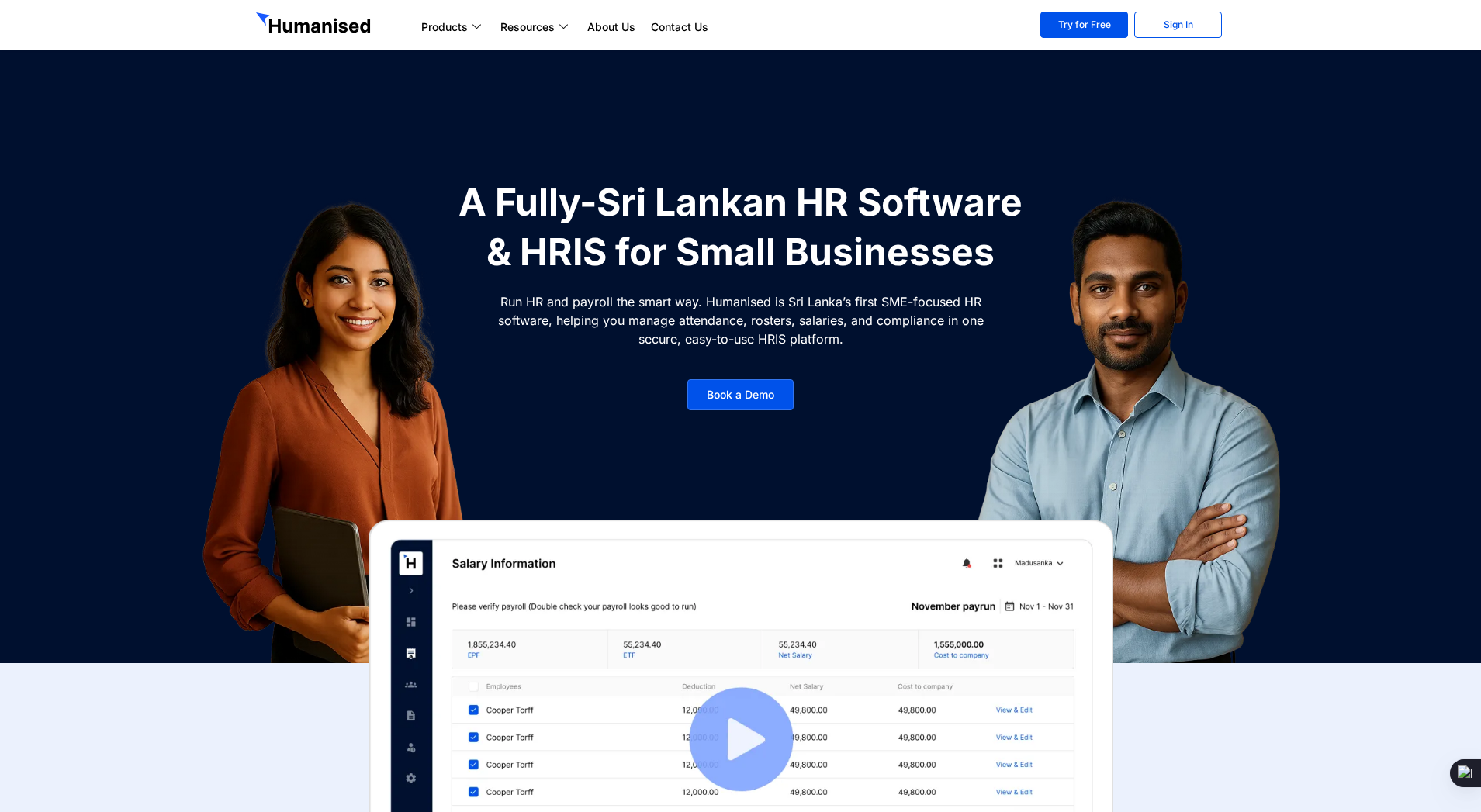
click at [601, 392] on div at bounding box center [353, 430] width 582 height 504
click at [1205, 69] on section "A Fully-Sri Lankan HR Software & HRIS for Small Businesses Run HR and payroll t…" at bounding box center [740, 331] width 1481 height 663
click at [1215, 160] on section "A Fully-Sri Lankan HR Software & HRIS for Small Businesses Run HR and payroll t…" at bounding box center [740, 331] width 1481 height 663
click at [849, 52] on section "A Fully-Sri Lankan HR Software & HRIS for Small Businesses Run HR and payroll t…" at bounding box center [740, 331] width 1481 height 663
drag, startPoint x: 844, startPoint y: 338, endPoint x: 505, endPoint y: 301, distance: 341.0
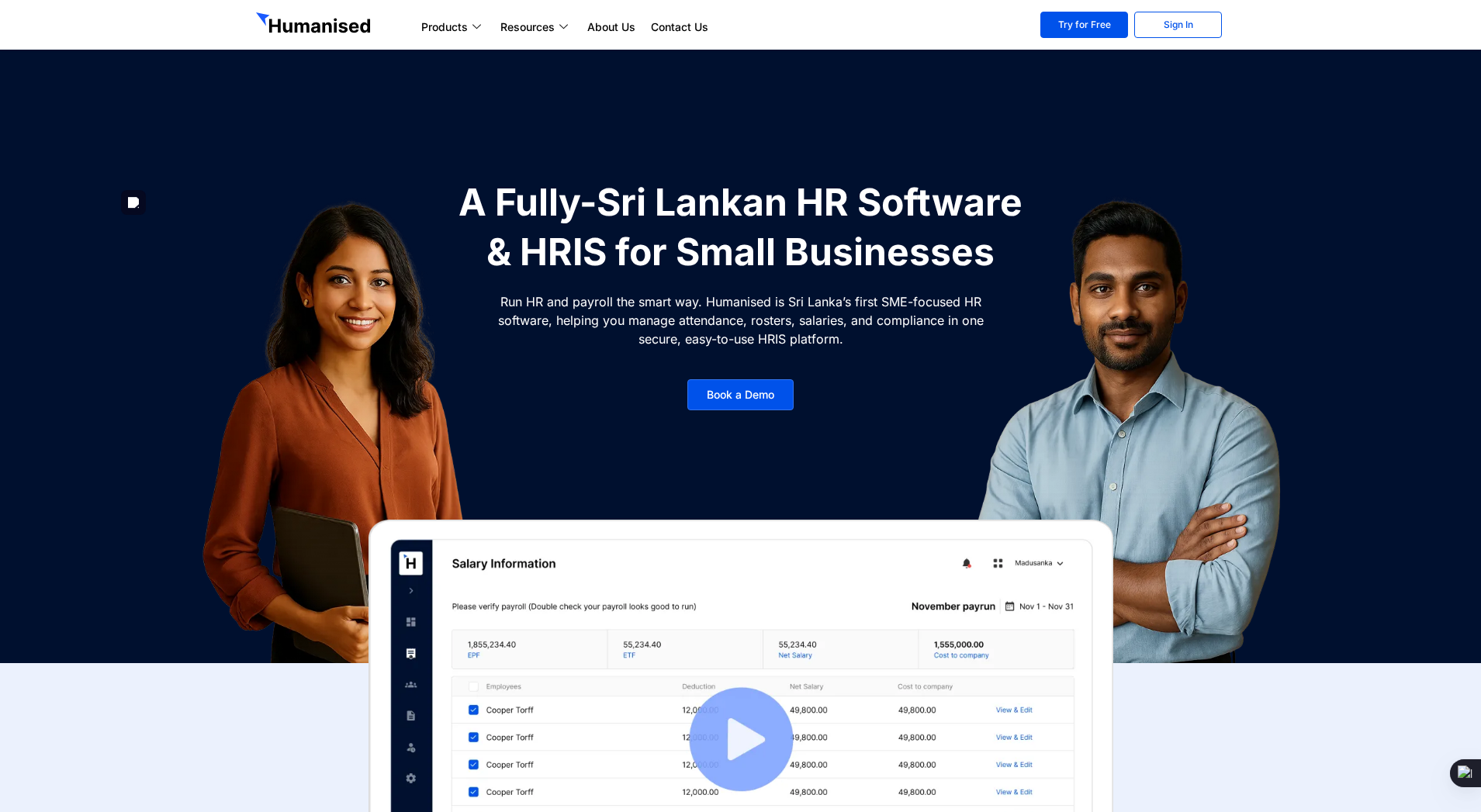
click at [505, 301] on div "A Fully-Sri Lankan HR Software & HRIS for Small Businesses Run HR and payroll t…" at bounding box center [741, 302] width 582 height 248
click at [495, 304] on img at bounding box center [352, 430] width 488 height 504
click at [729, 336] on p "Run HR and payroll the smart way. Humanised is Sri Lanka’s first SME-focused HR…" at bounding box center [741, 320] width 489 height 56
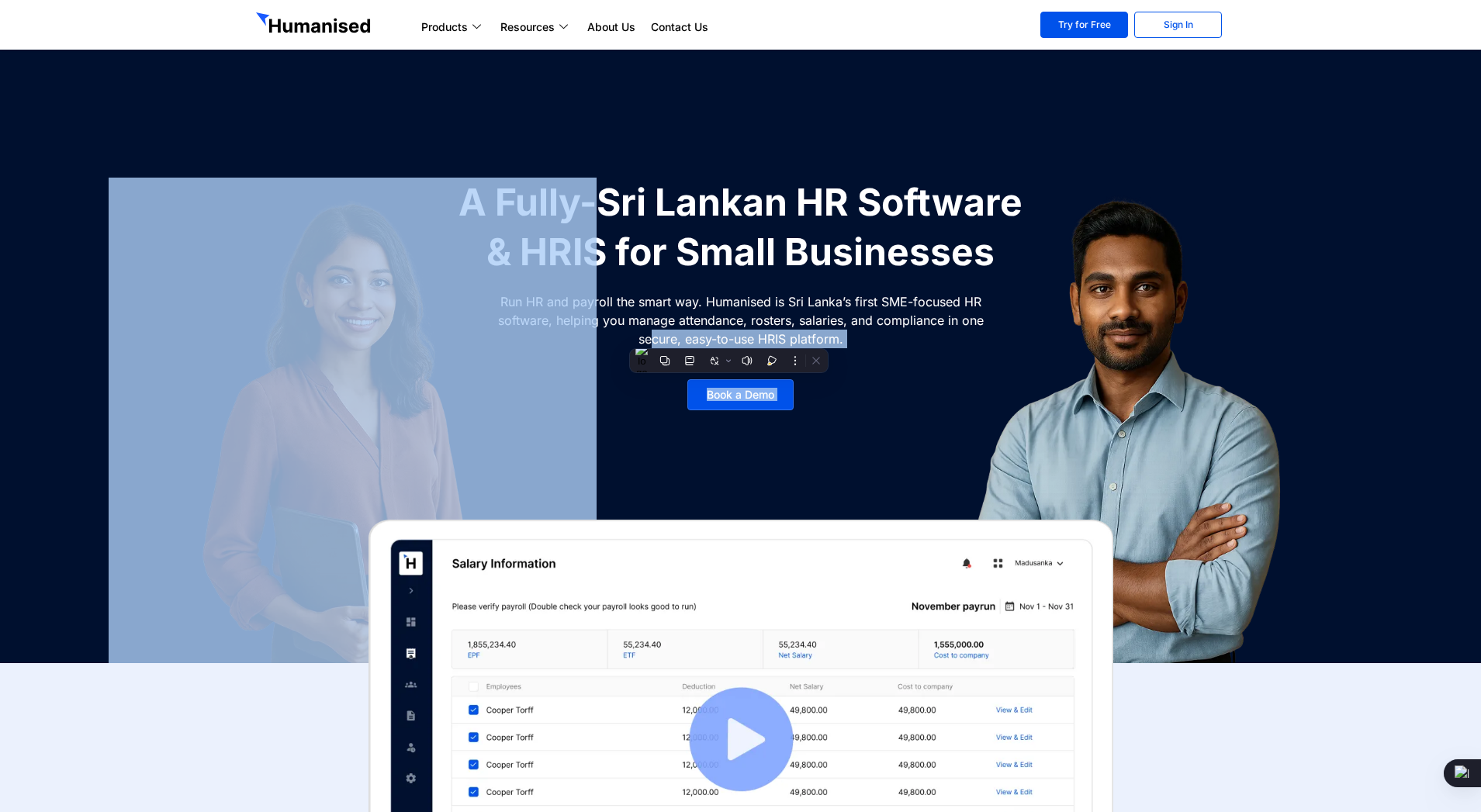
drag, startPoint x: 839, startPoint y: 341, endPoint x: 651, endPoint y: 336, distance: 188.1
click at [651, 336] on div "A Fully-Sri Lankan HR Software & HRIS for Small Businesses Run HR and payroll t…" at bounding box center [741, 302] width 582 height 248
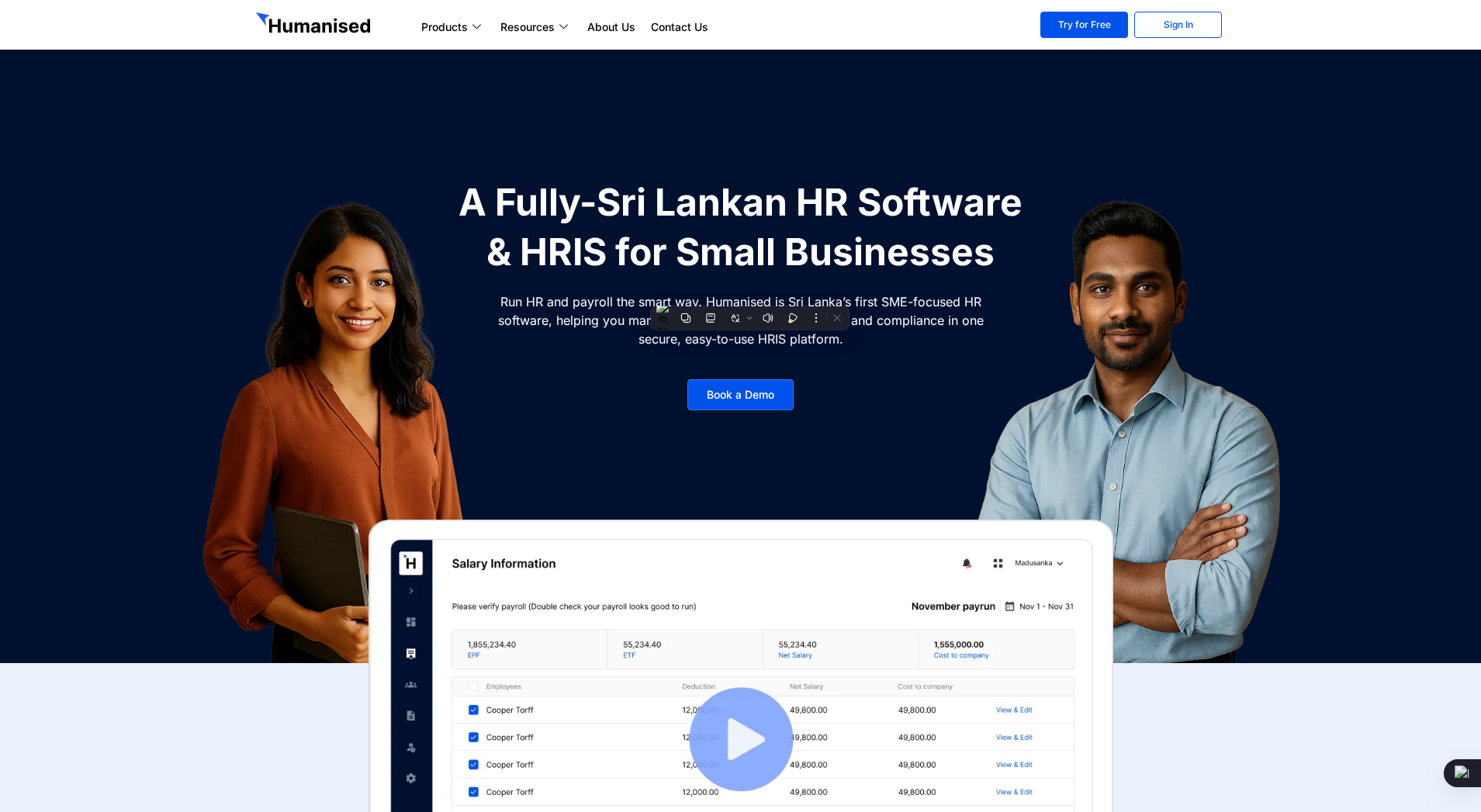
click at [703, 301] on p "Run HR and payroll the smart way. Humanised is Sri Lanka’s first SME-focused HR…" at bounding box center [741, 320] width 489 height 56
drag, startPoint x: 853, startPoint y: 340, endPoint x: 507, endPoint y: 298, distance: 348.5
click at [507, 298] on div "A Fully-Sri Lankan HR Software & HRIS for Small Businesses Run HR and payroll t…" at bounding box center [741, 302] width 582 height 248
drag, startPoint x: 844, startPoint y: 341, endPoint x: 638, endPoint y: 342, distance: 206.0
click at [638, 342] on div "A Fully-Sri Lankan HR Software & HRIS for Small Businesses Run HR and payroll t…" at bounding box center [741, 302] width 582 height 248
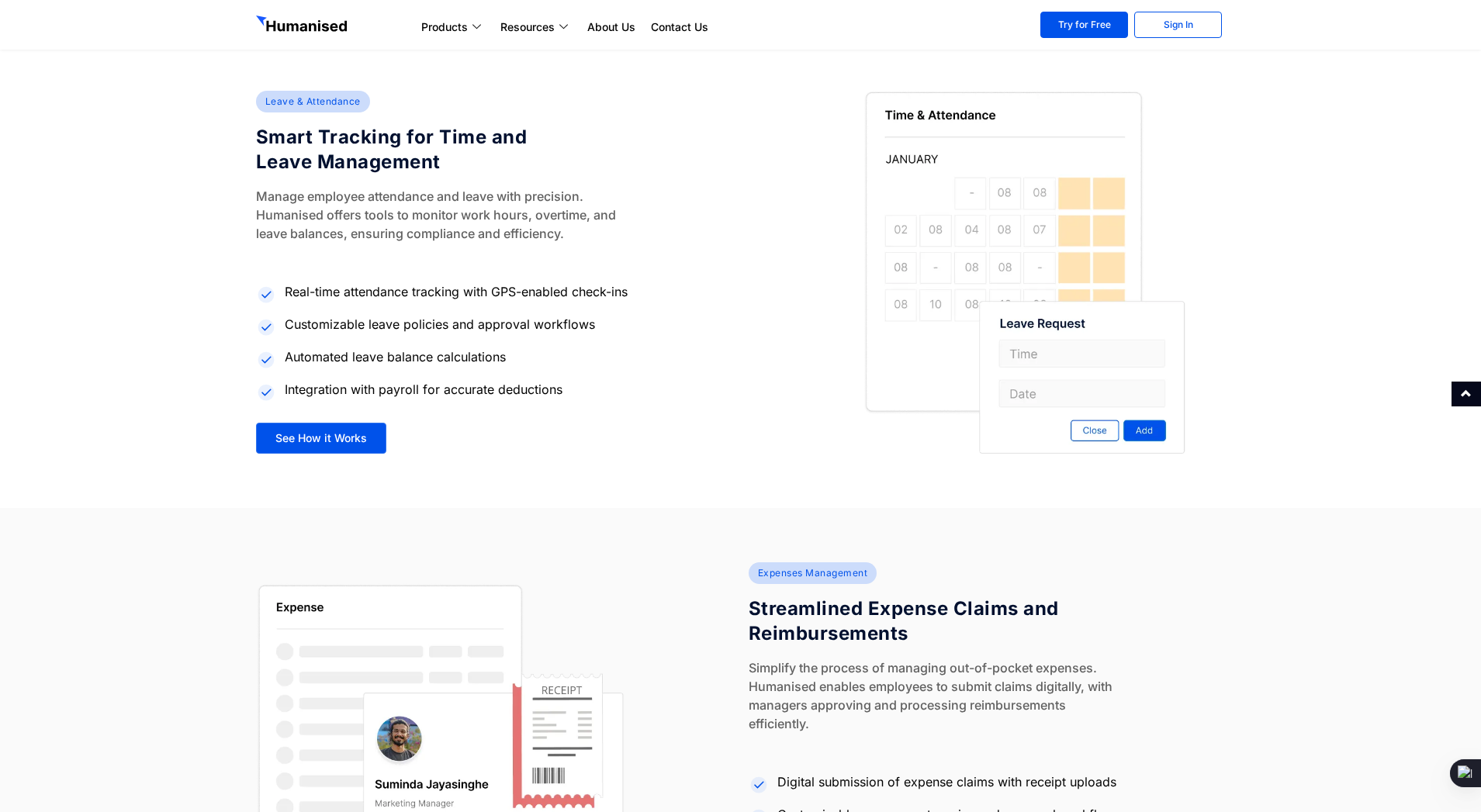
click at [1465, 386] on div at bounding box center [1467, 394] width 30 height 25
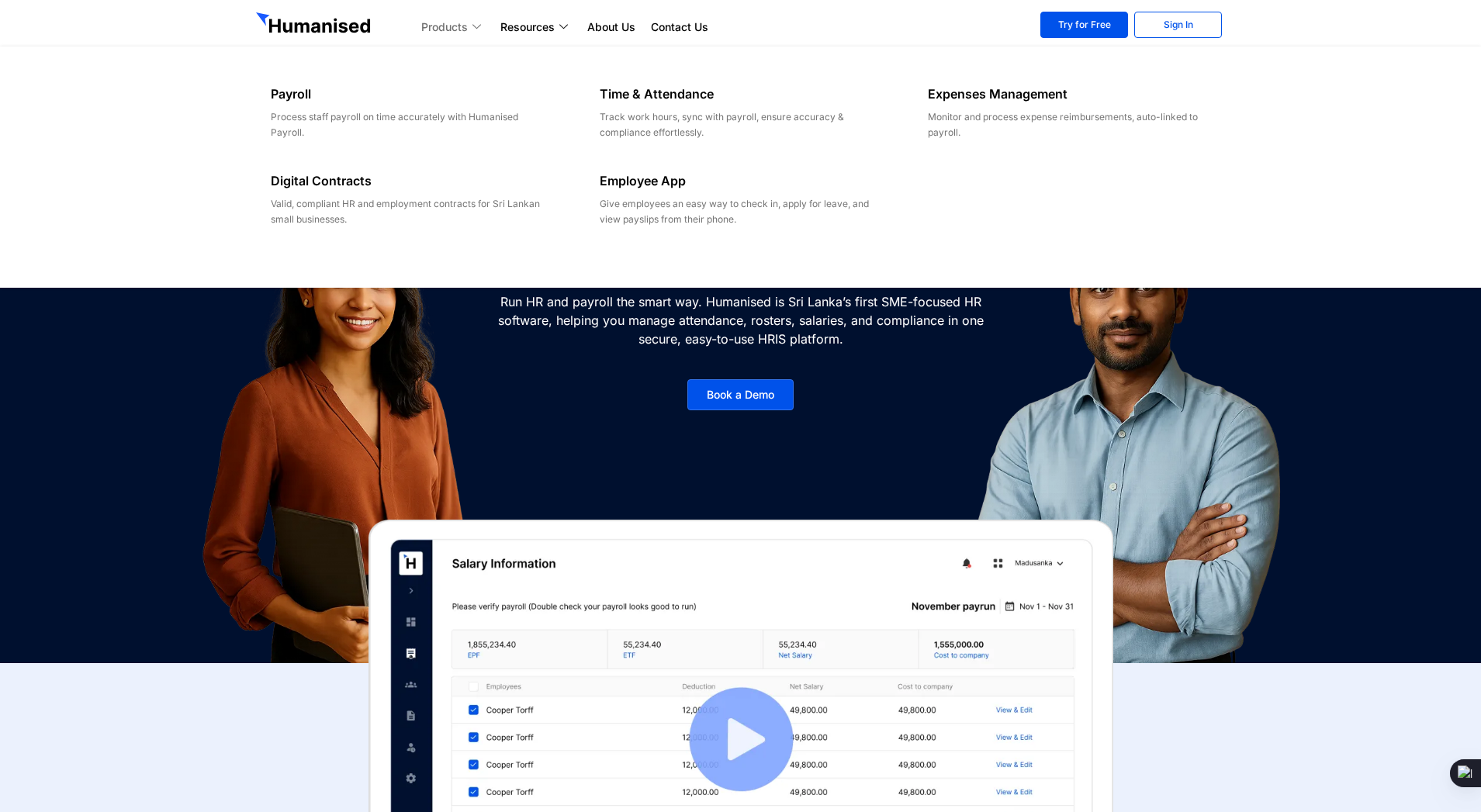
click at [782, 41] on div "Payroll Process staff payroll on time accurately with Humanised Payroll. Digita…" at bounding box center [740, 162] width 1481 height 252
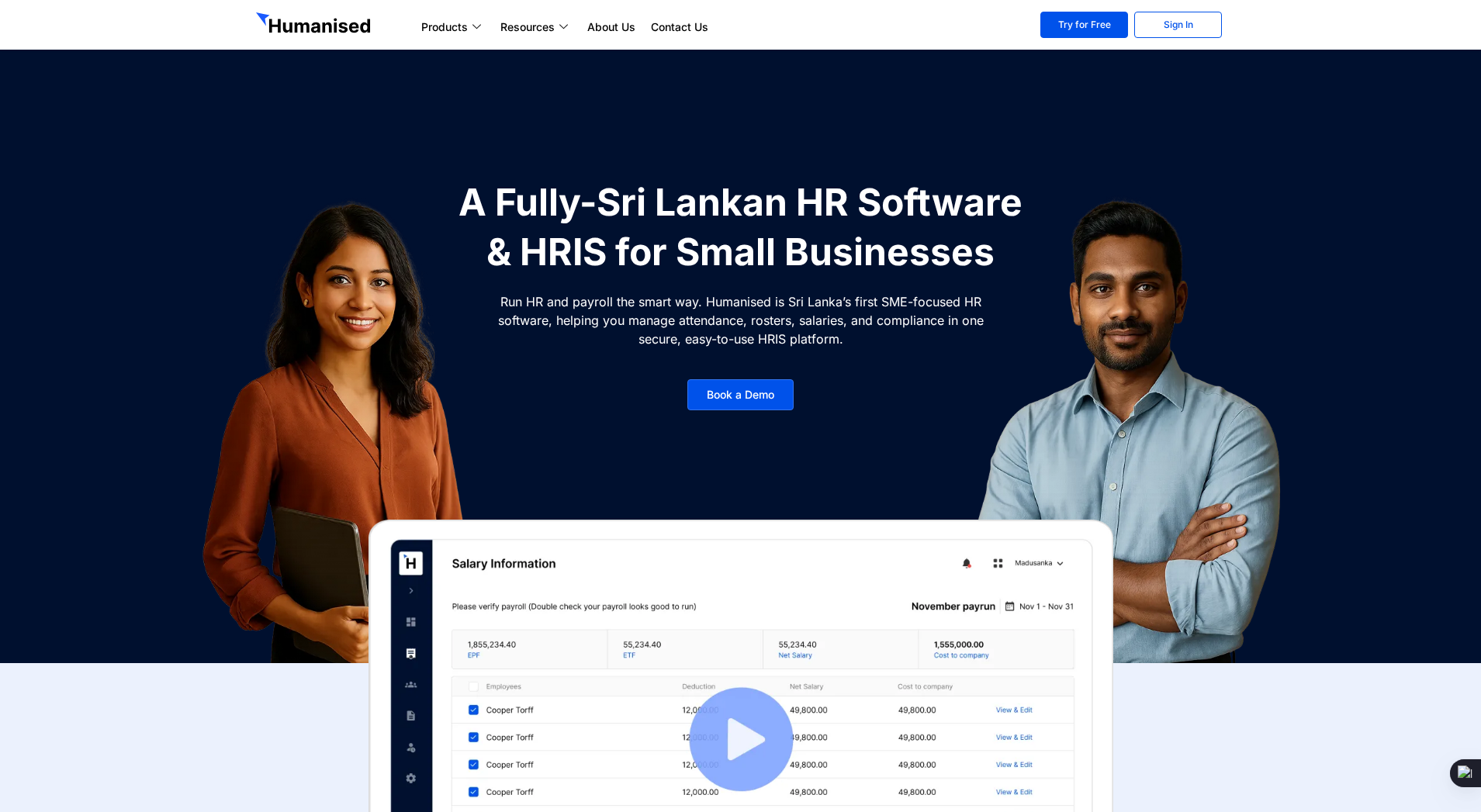
click at [798, 302] on p "Run HR and payroll the smart way. Humanised is Sri Lanka’s first SME-focused HR…" at bounding box center [741, 320] width 489 height 56
click at [1273, 211] on img at bounding box center [1128, 430] width 465 height 504
click at [813, 25] on ul "Products Payroll Process staff payroll on time accurately with Humanised Payrol…" at bounding box center [720, 27] width 612 height 19
click at [899, 34] on ul "Products Payroll Process staff payroll on time accurately with Humanised Payrol…" at bounding box center [720, 27] width 612 height 19
